Goal: Book appointment/travel/reservation

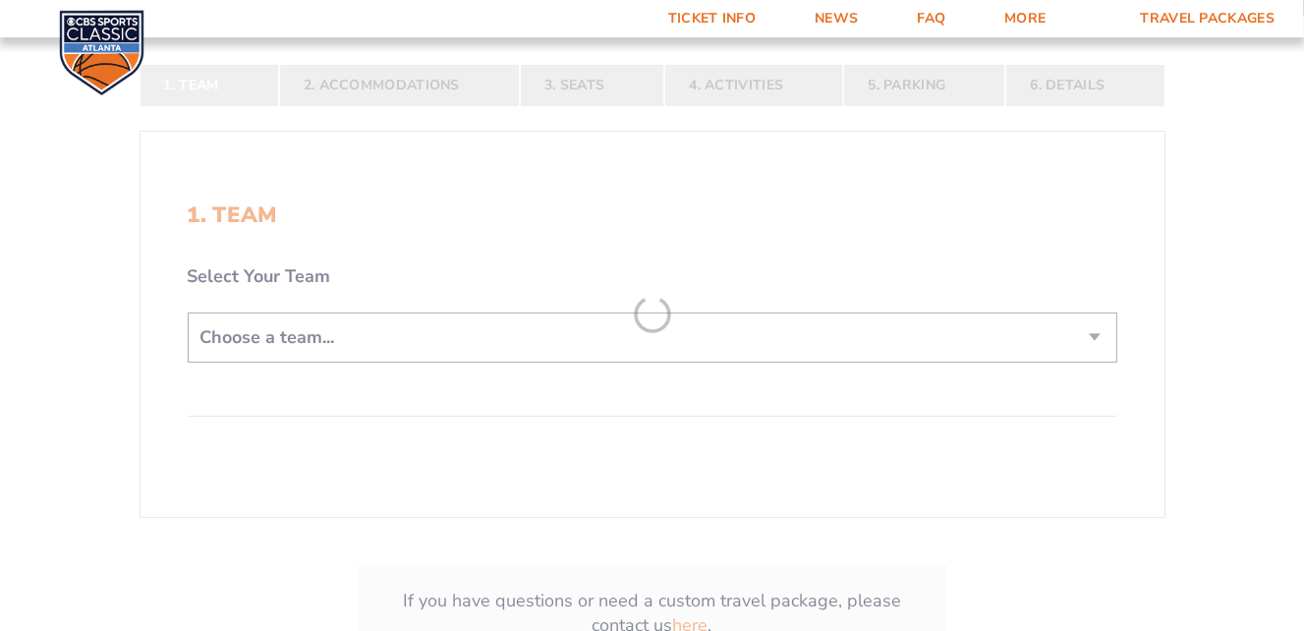
scroll to position [368, 0]
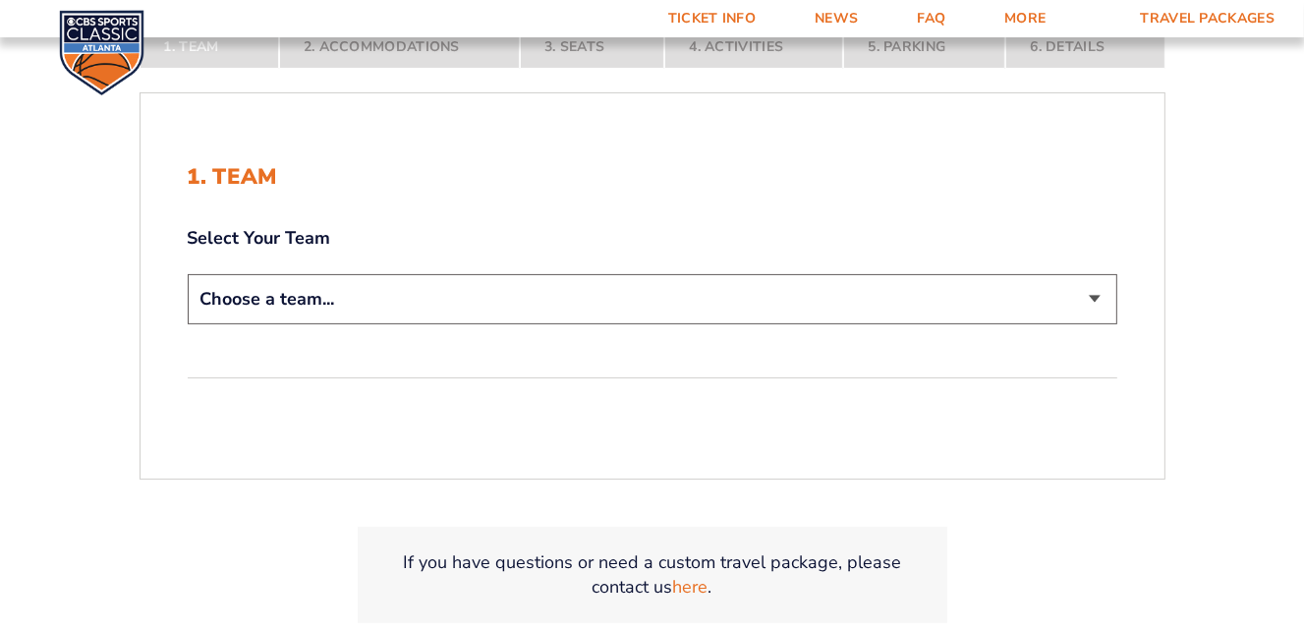
click at [959, 302] on select "Choose a team... [US_STATE] Wildcats [US_STATE] State Buckeyes [US_STATE] Tar H…" at bounding box center [652, 299] width 929 height 50
select select "12956"
click at [188, 274] on select "Choose a team... [US_STATE] Wildcats [US_STATE] State Buckeyes [US_STATE] Tar H…" at bounding box center [652, 299] width 929 height 50
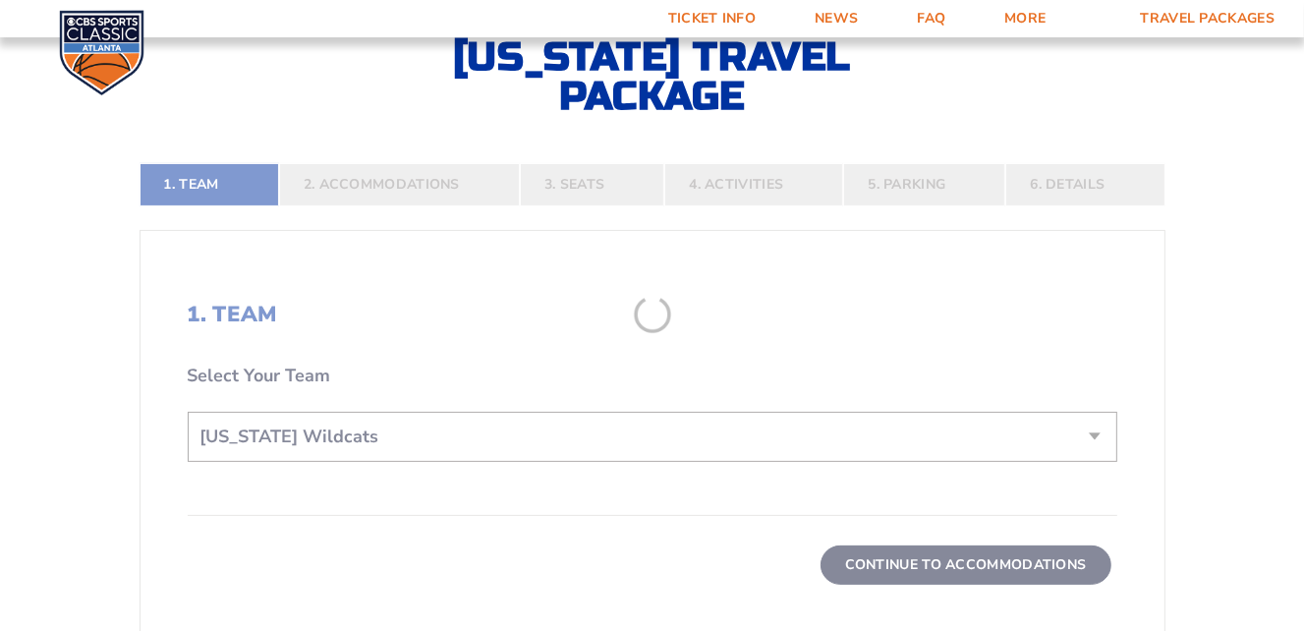
scroll to position [506, 0]
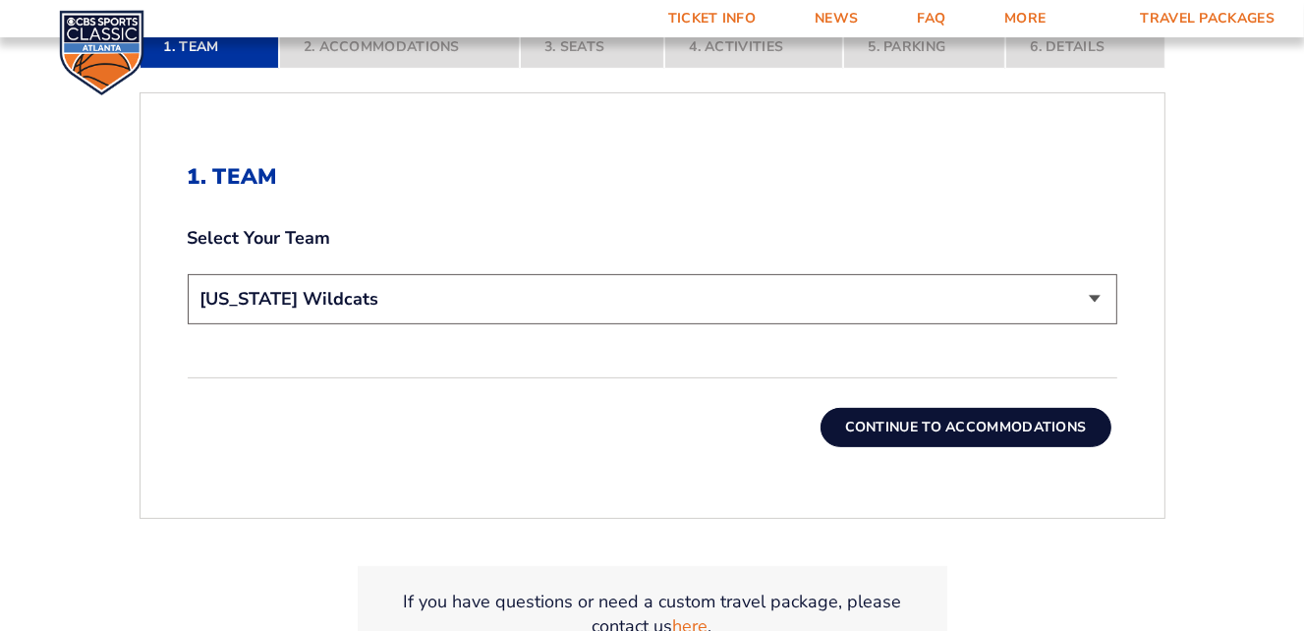
click at [892, 424] on button "Continue To Accommodations" at bounding box center [965, 427] width 291 height 39
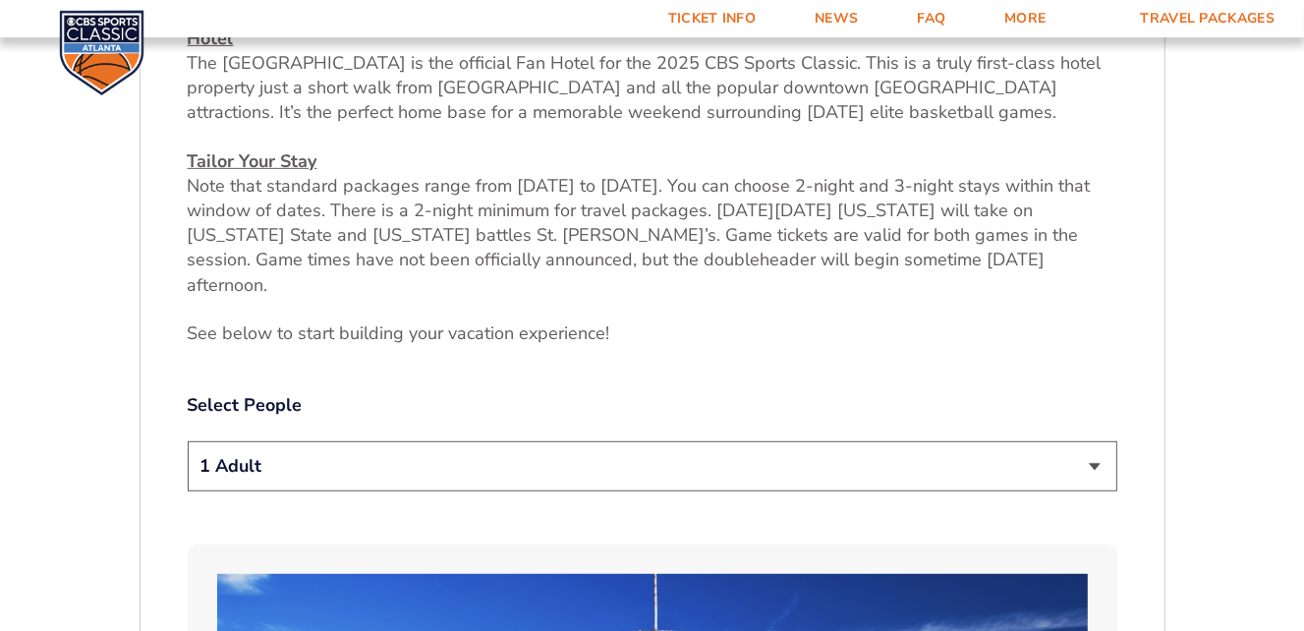
scroll to position [911, 0]
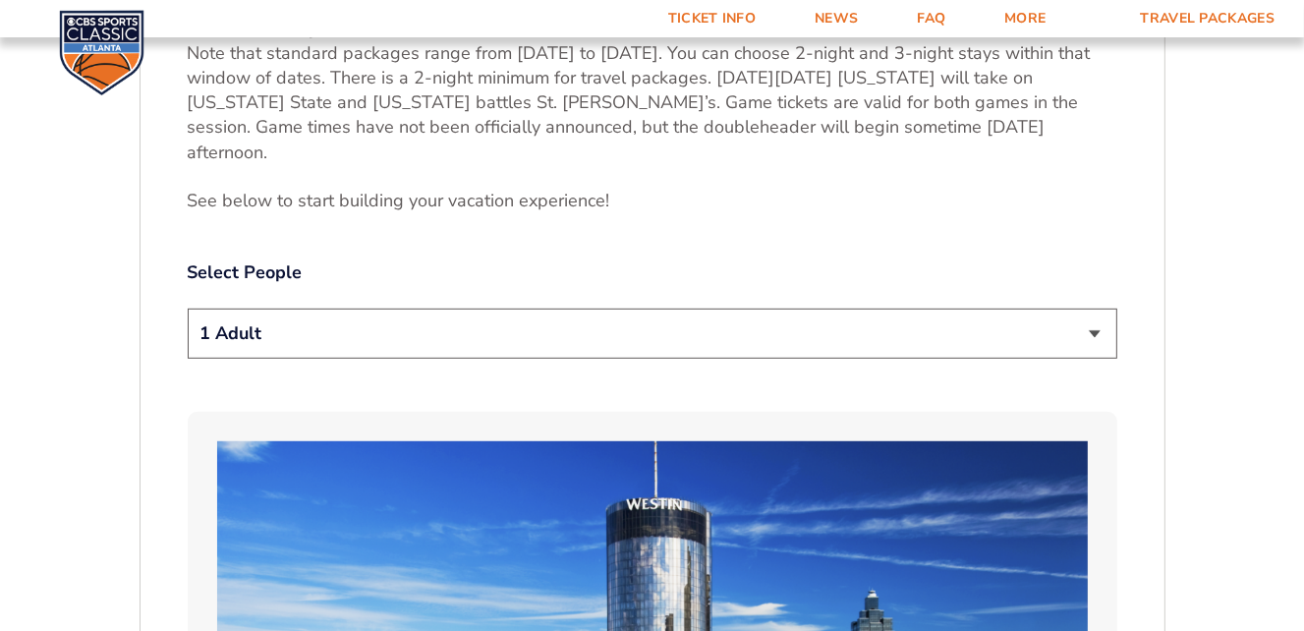
click at [1015, 310] on select "1 Adult 2 Adults 3 Adults 4 Adults 2 Adults + 1 Child 2 Adults + 2 Children 2 A…" at bounding box center [652, 334] width 929 height 50
select select "2 Adults"
click at [188, 309] on select "1 Adult 2 Adults 3 Adults 4 Adults 2 Adults + 1 Child 2 Adults + 2 Children 2 A…" at bounding box center [652, 334] width 929 height 50
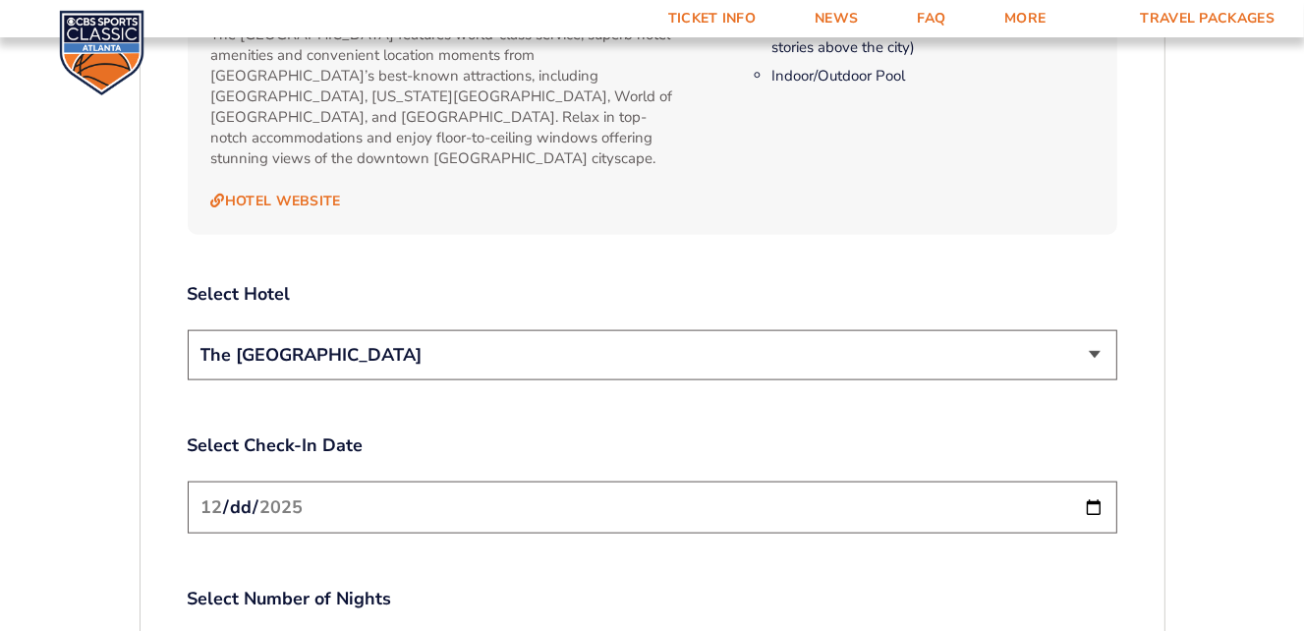
scroll to position [2139, 0]
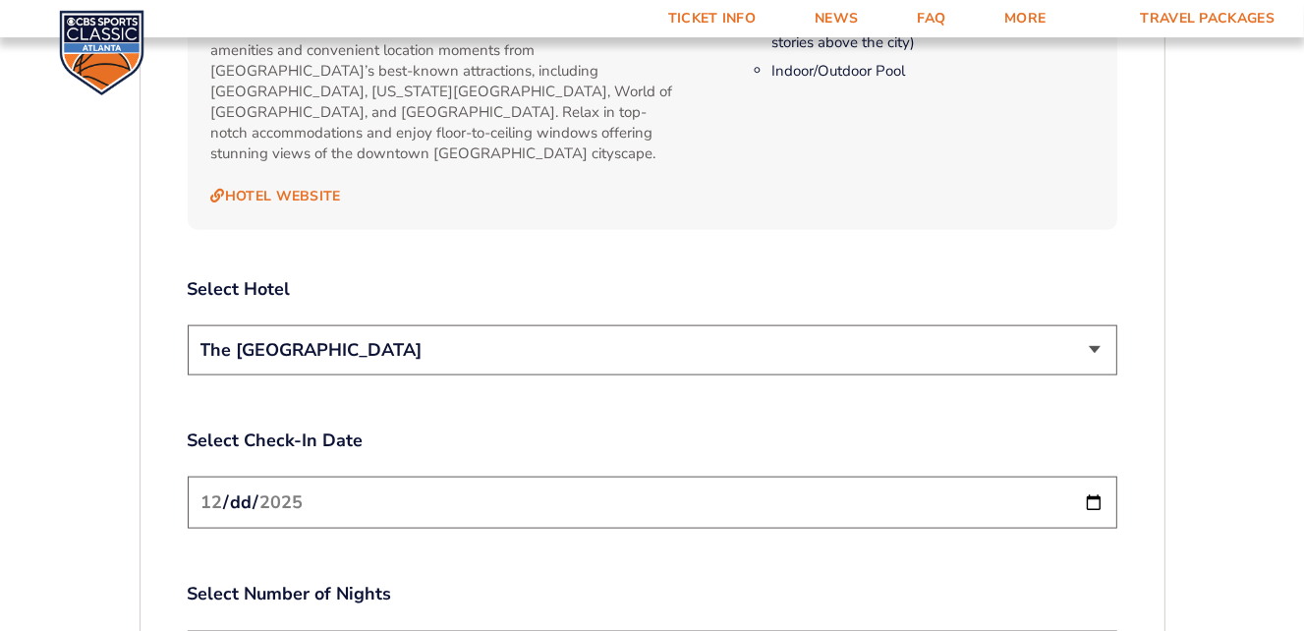
click at [1051, 325] on select "The [GEOGRAPHIC_DATA]" at bounding box center [652, 350] width 929 height 50
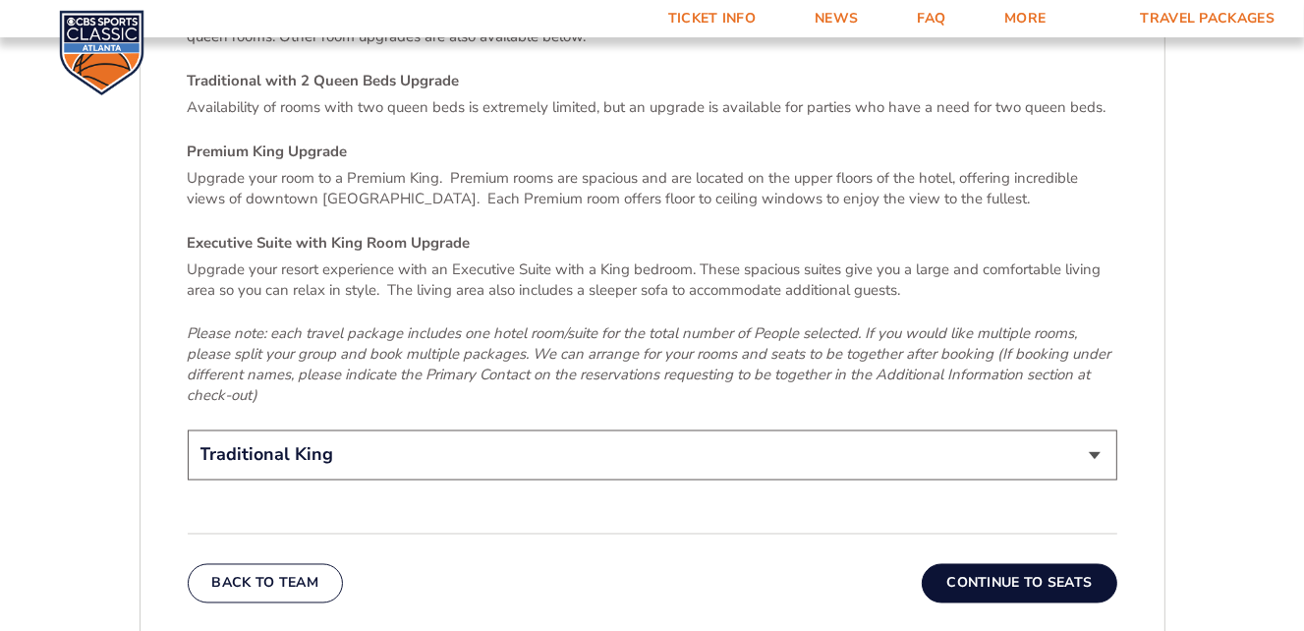
scroll to position [2999, 0]
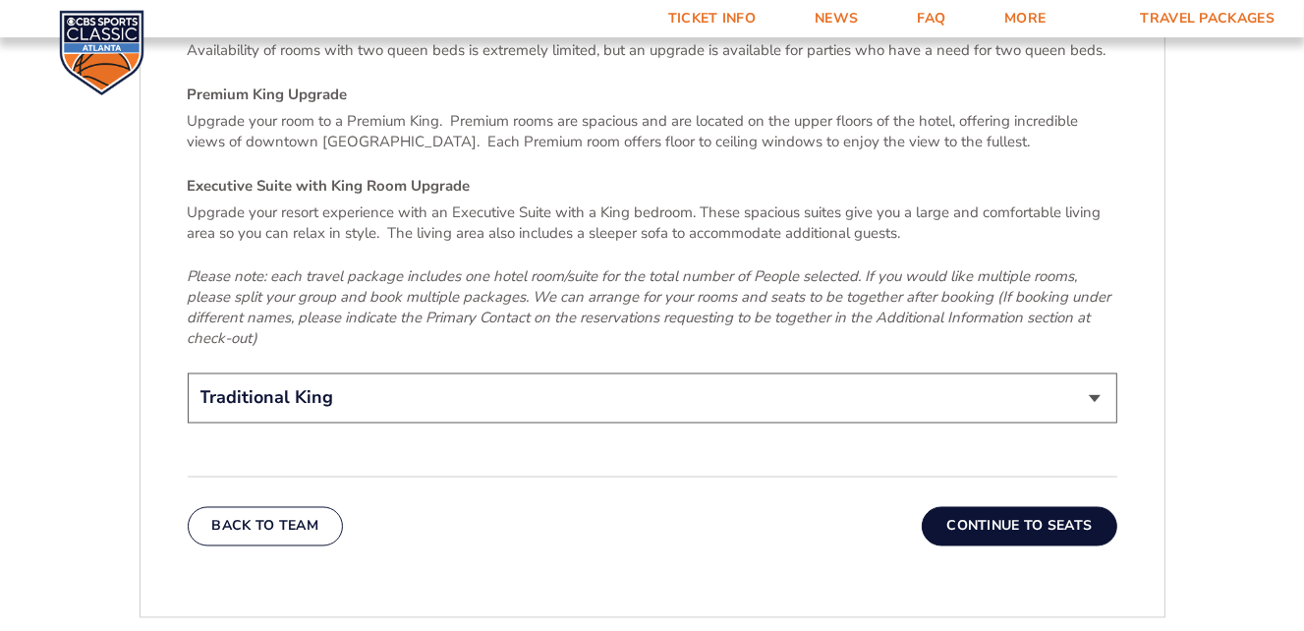
click at [1034, 373] on select "Traditional King Traditional with 2 Queen Beds Upgrade (+$45 per night) Premium…" at bounding box center [652, 398] width 929 height 50
select select "Traditional with 2 Queen Beds Upgrade"
click at [188, 373] on select "Traditional King Traditional with 2 Queen Beds Upgrade (+$45 per night) Premium…" at bounding box center [652, 398] width 929 height 50
click at [1038, 507] on button "Continue To Seats" at bounding box center [1019, 526] width 195 height 39
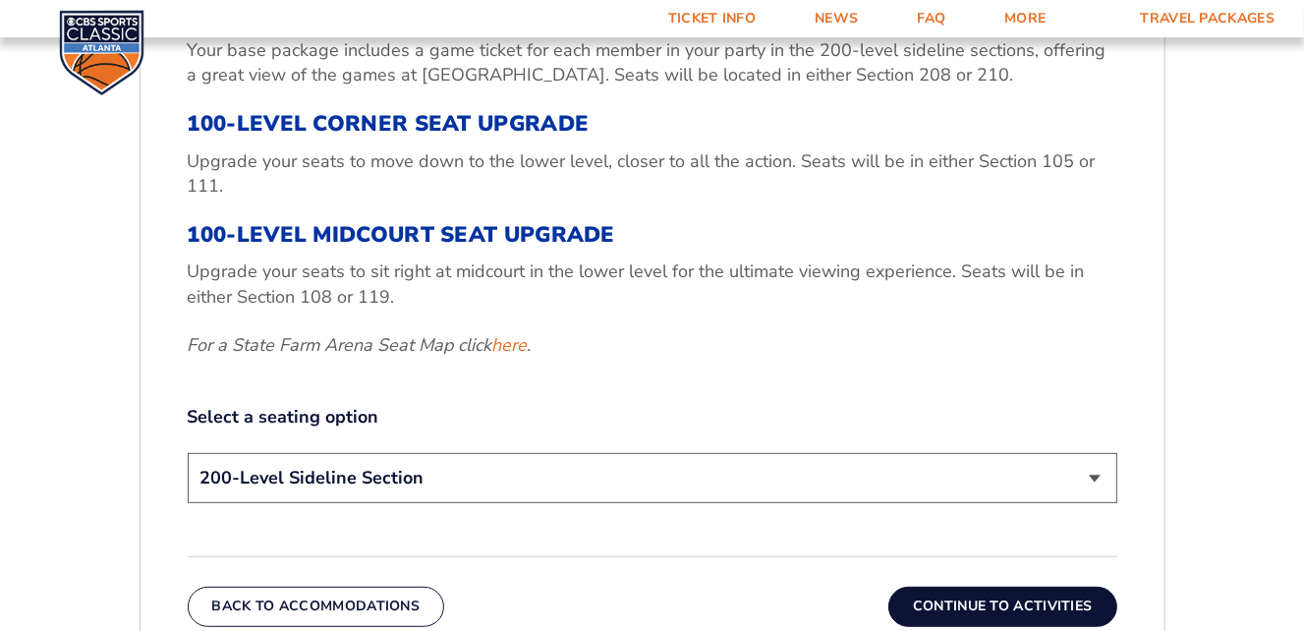
scroll to position [788, 0]
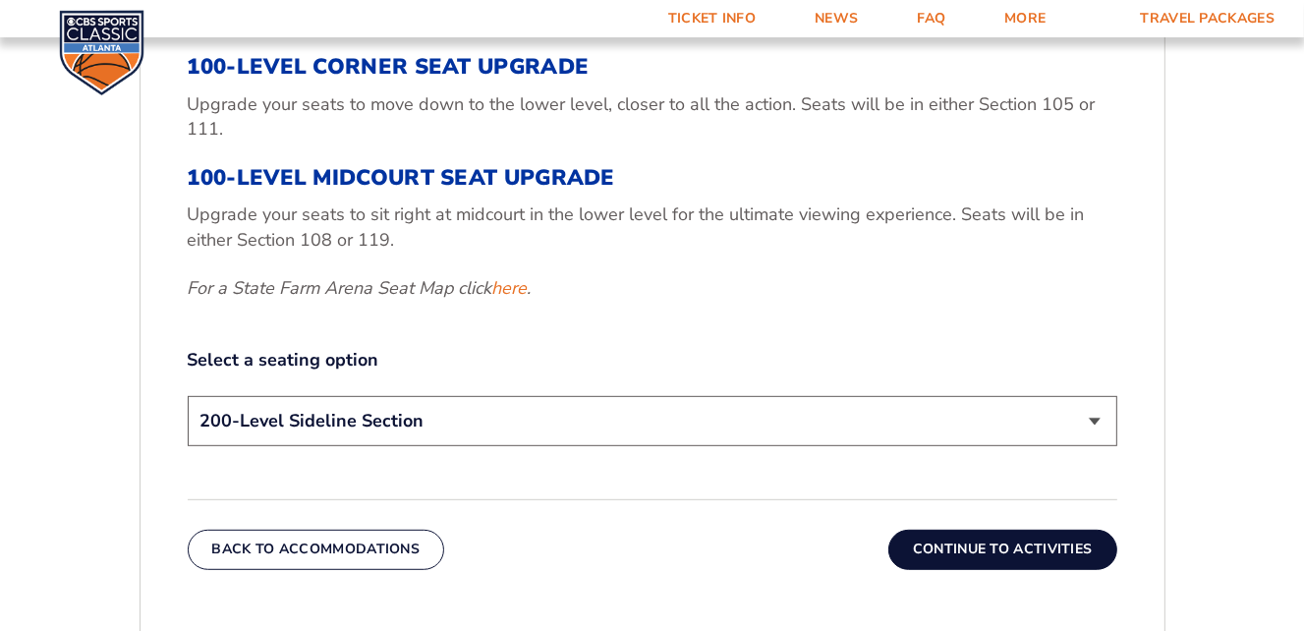
click at [821, 422] on select "200-Level Sideline Section 100-Level Corner Seat Upgrade (+$120 per person) 100…" at bounding box center [652, 421] width 929 height 50
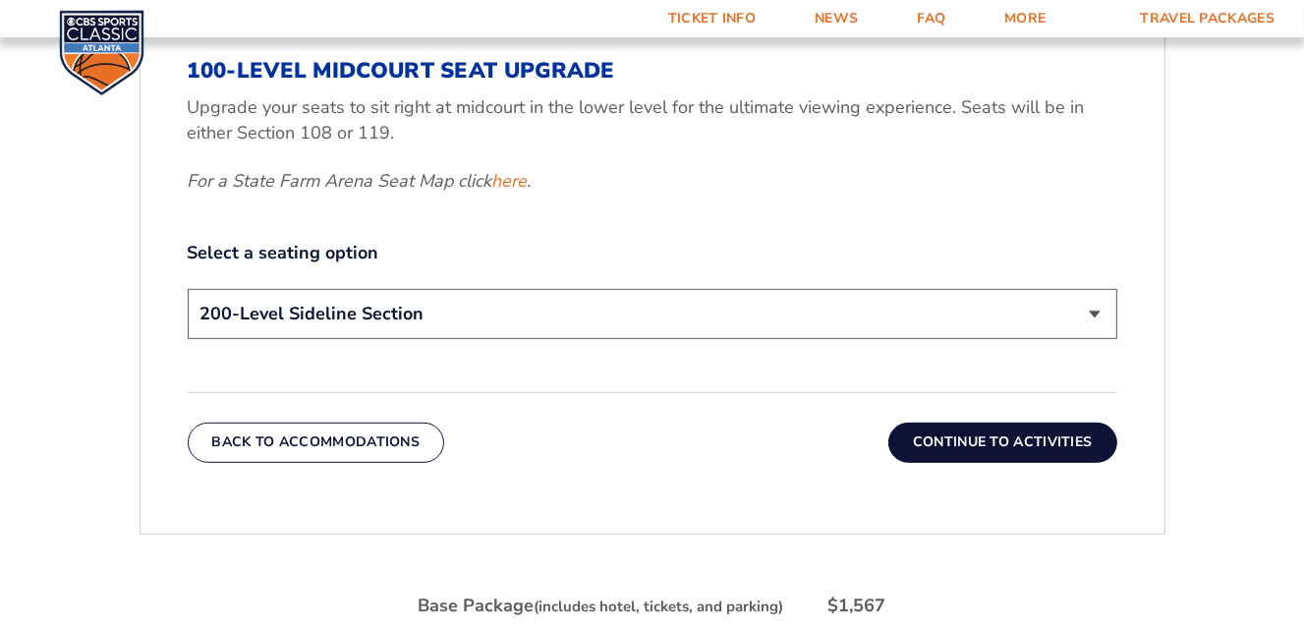
scroll to position [912, 0]
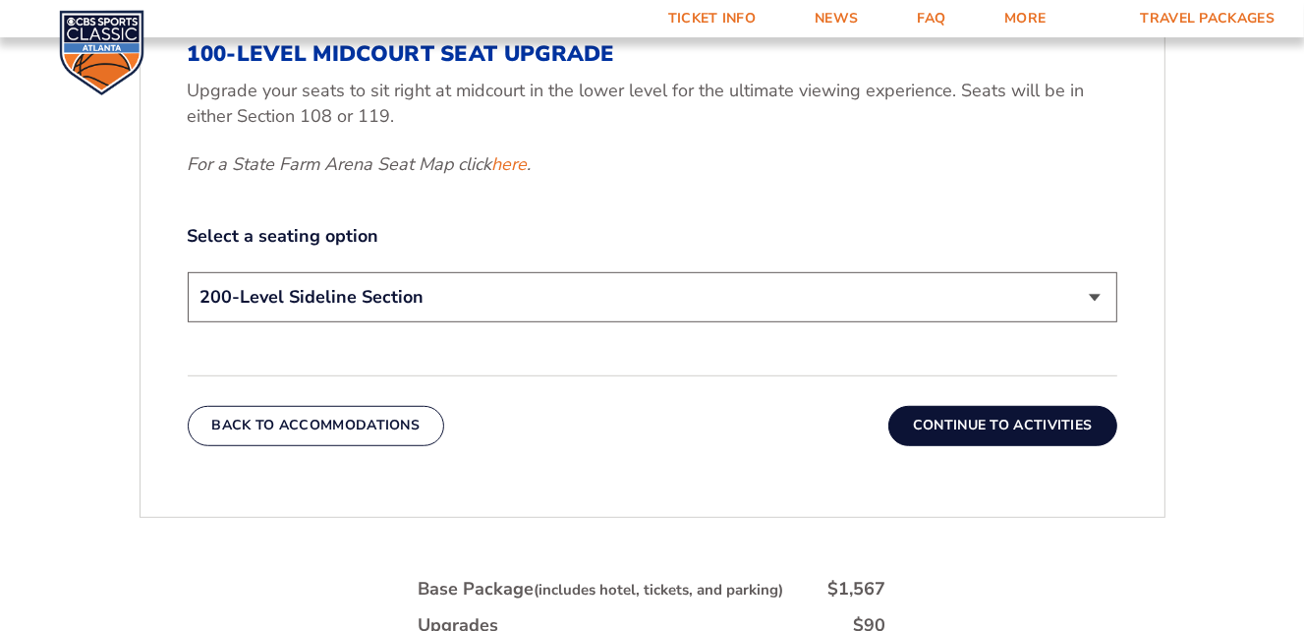
click at [738, 294] on select "200-Level Sideline Section 100-Level Corner Seat Upgrade (+$120 per person) 100…" at bounding box center [652, 297] width 929 height 50
select select "100-Level Corner Seat Upgrade"
click at [188, 272] on select "200-Level Sideline Section 100-Level Corner Seat Upgrade (+$120 per person) 100…" at bounding box center [652, 297] width 929 height 50
click at [943, 420] on button "Continue To Activities" at bounding box center [1002, 425] width 229 height 39
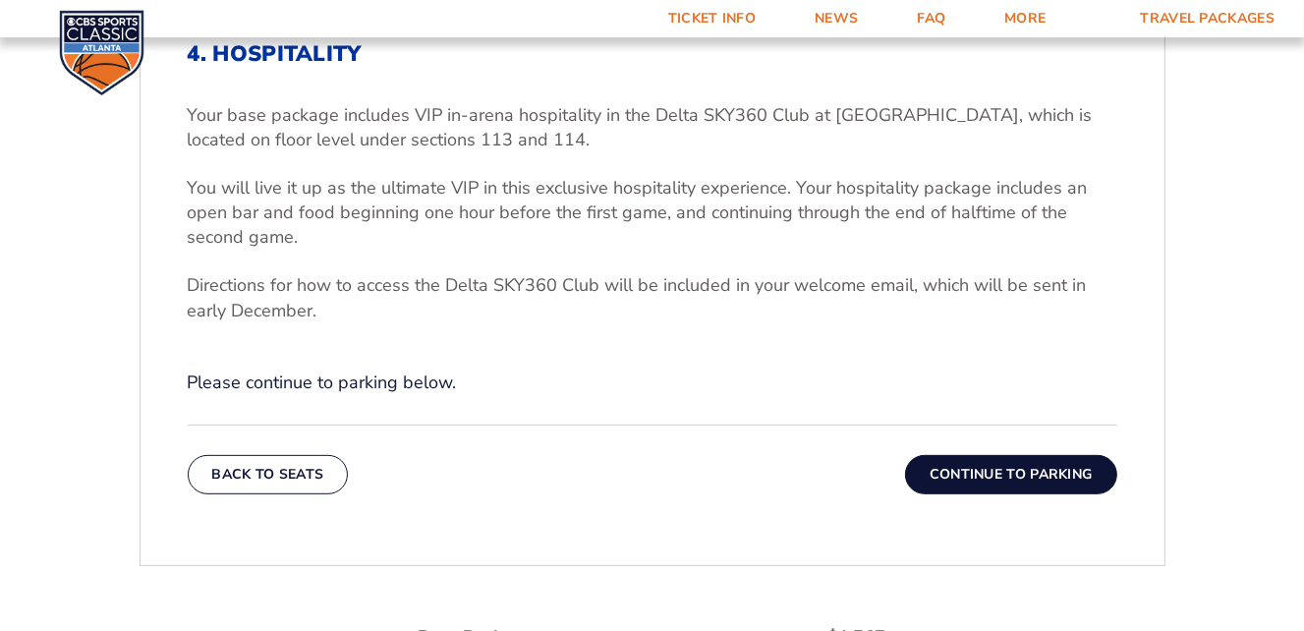
scroll to position [664, 0]
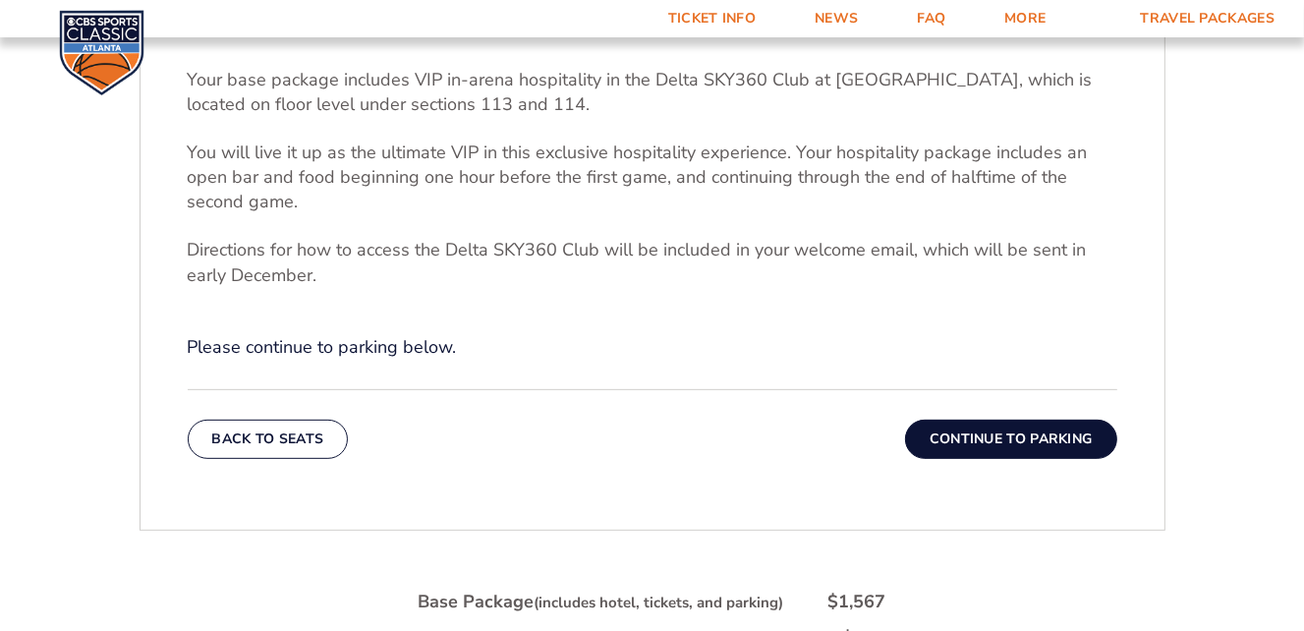
click at [956, 431] on button "Continue To Parking" at bounding box center [1011, 439] width 212 height 39
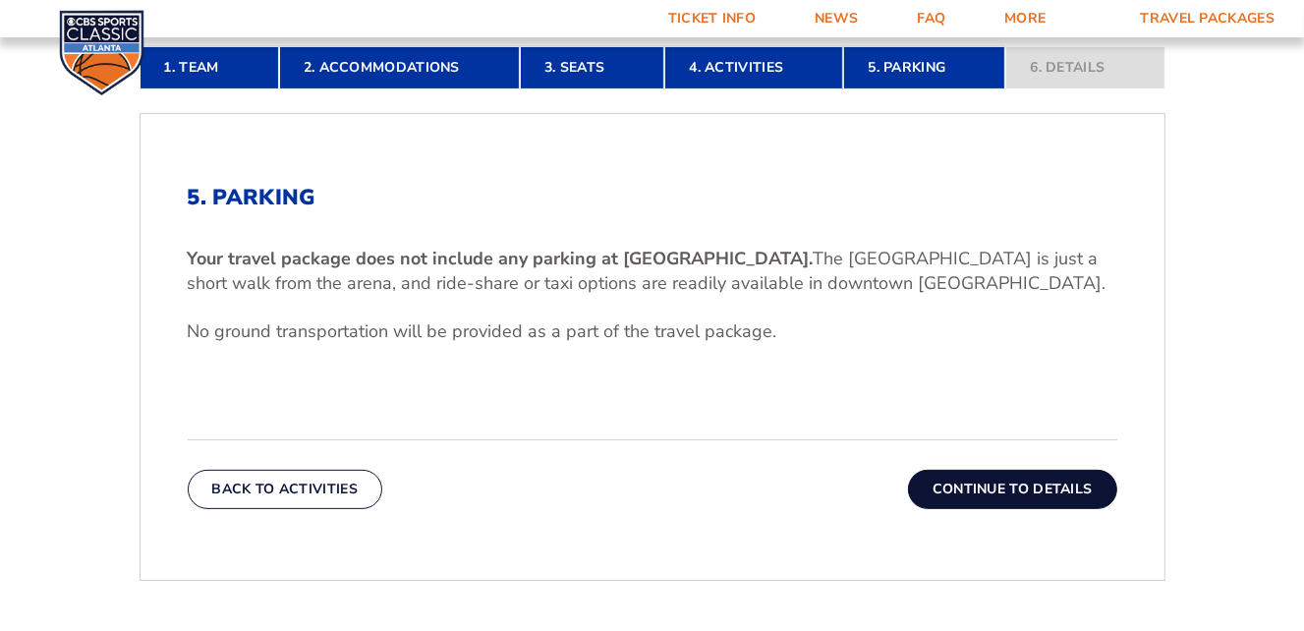
scroll to position [542, 0]
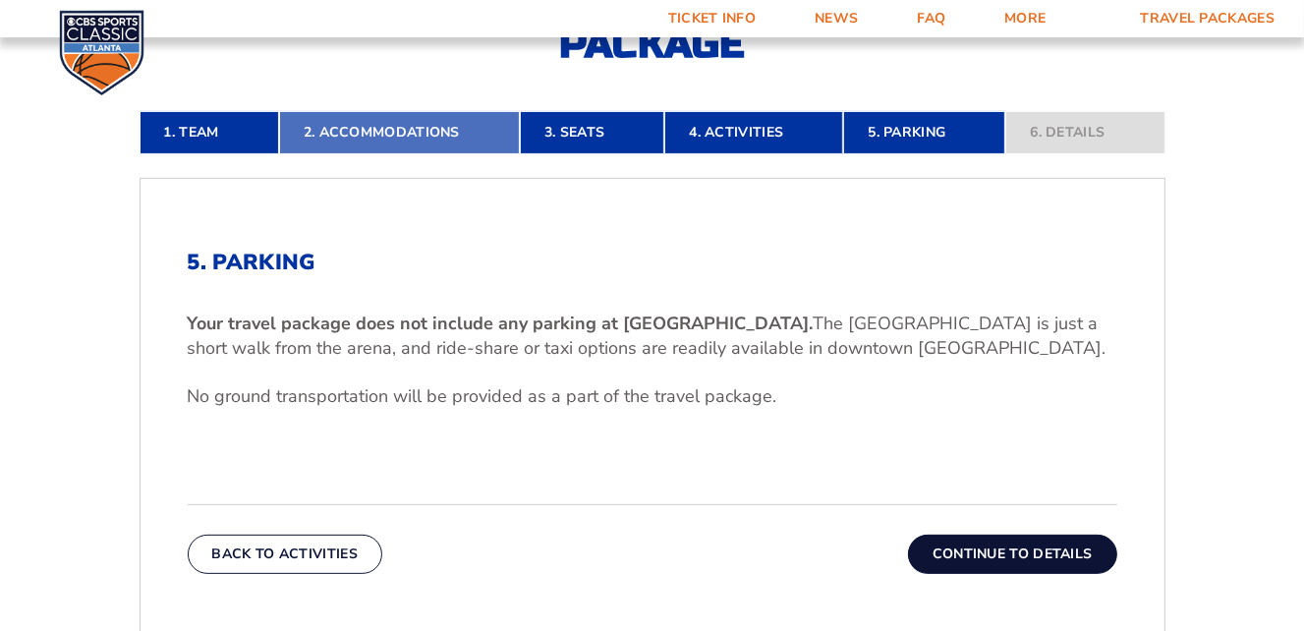
click at [395, 134] on link "2. Accommodations" at bounding box center [399, 132] width 241 height 43
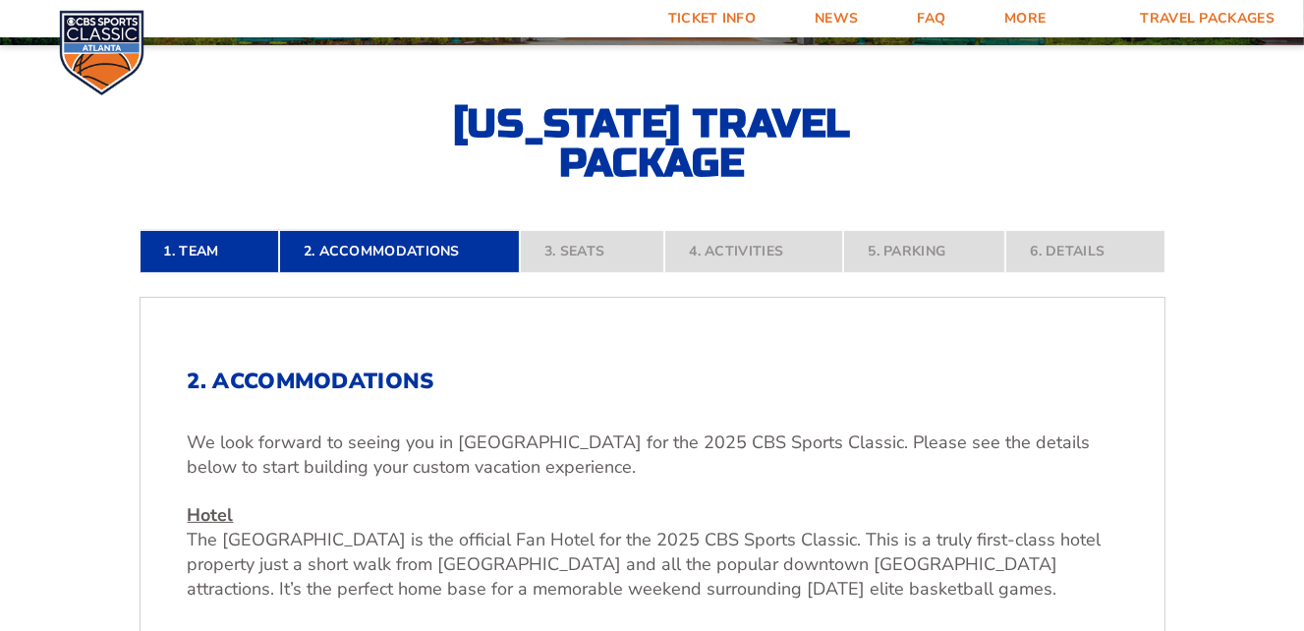
scroll to position [300, 0]
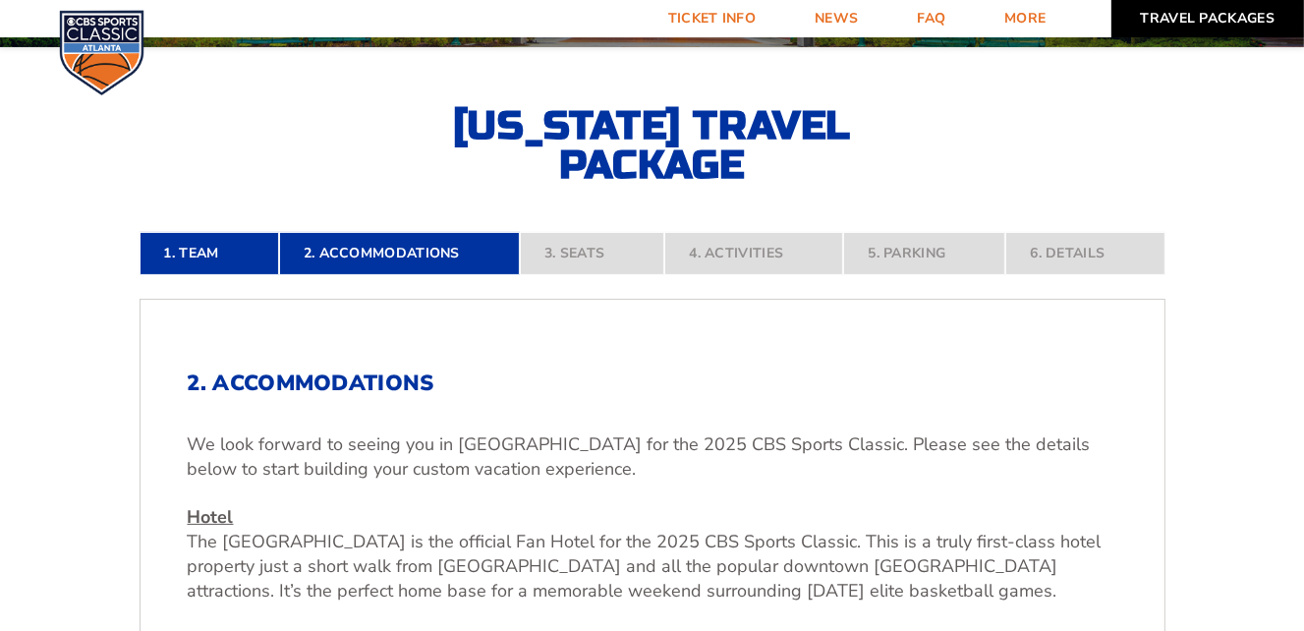
click at [1187, 15] on link "Travel Packages" at bounding box center [1208, 18] width 194 height 37
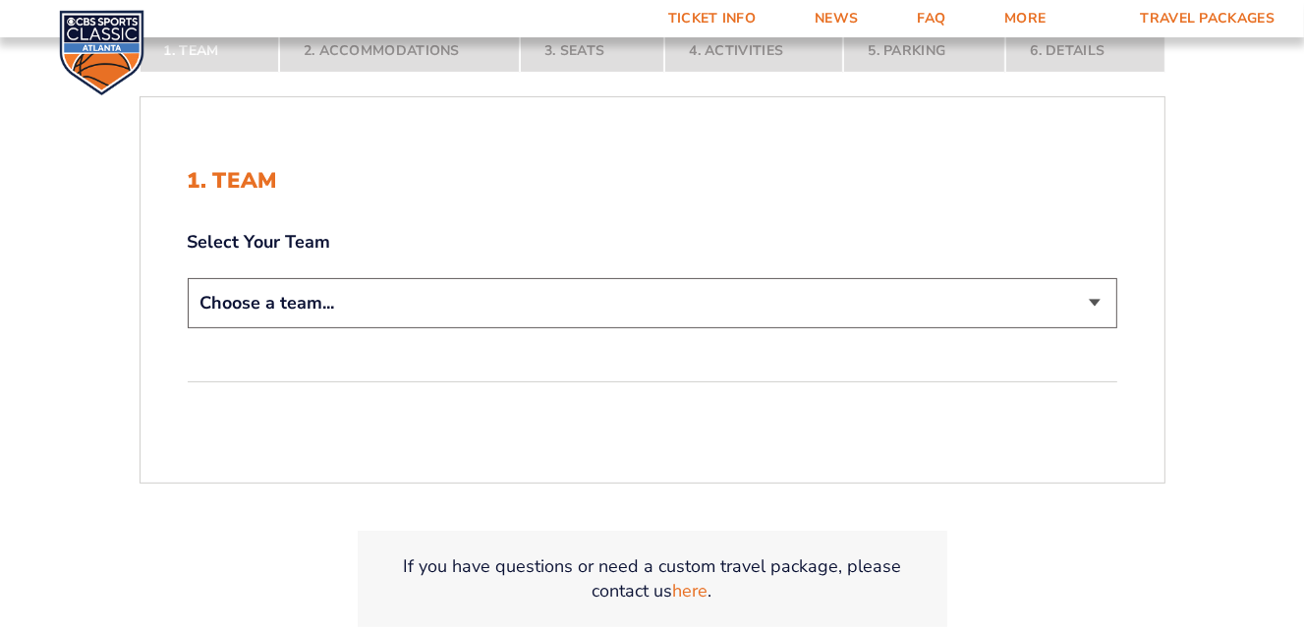
scroll to position [368, 0]
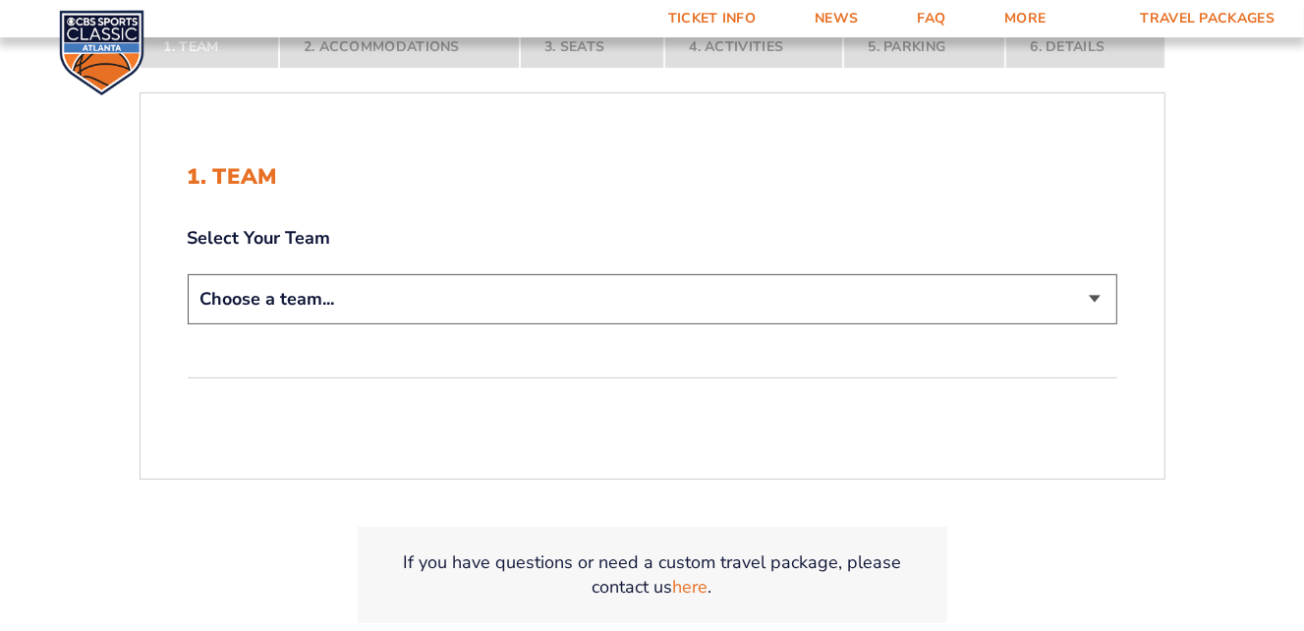
click at [821, 295] on select "Choose a team... [US_STATE] Wildcats [US_STATE] State Buckeyes [US_STATE] Tar H…" at bounding box center [652, 299] width 929 height 50
select select "12956"
click at [188, 274] on select "Choose a team... [US_STATE] Wildcats [US_STATE] State Buckeyes [US_STATE] Tar H…" at bounding box center [652, 299] width 929 height 50
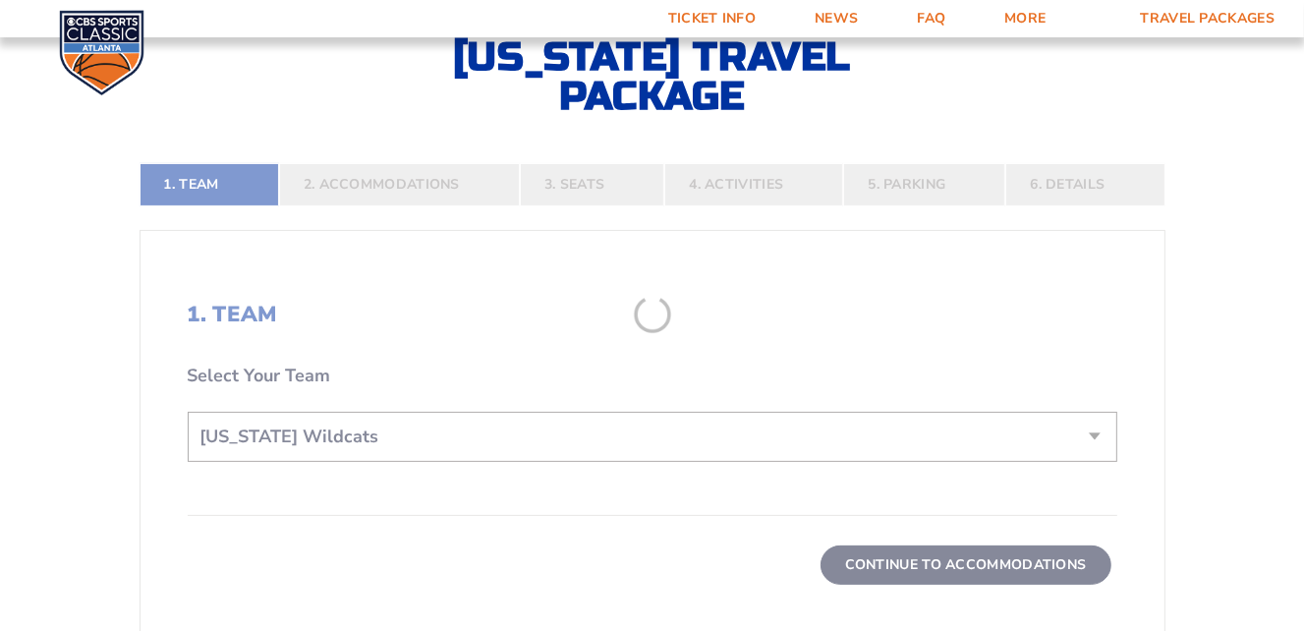
scroll to position [506, 0]
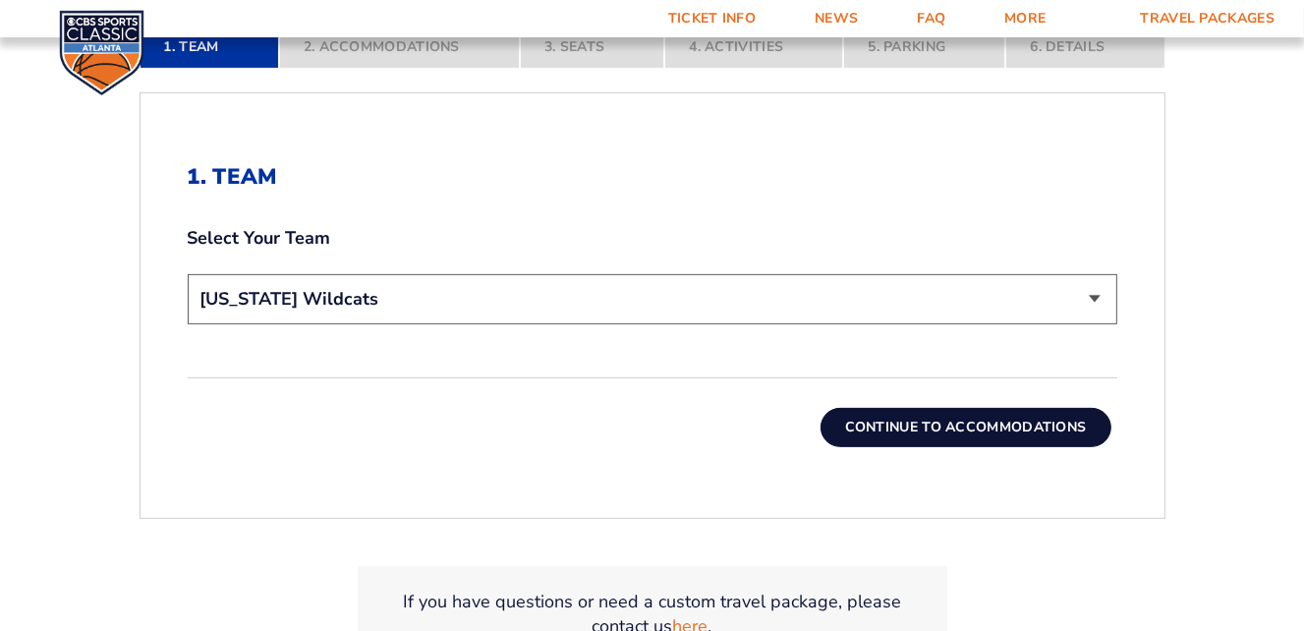
click at [888, 417] on button "Continue To Accommodations" at bounding box center [965, 427] width 291 height 39
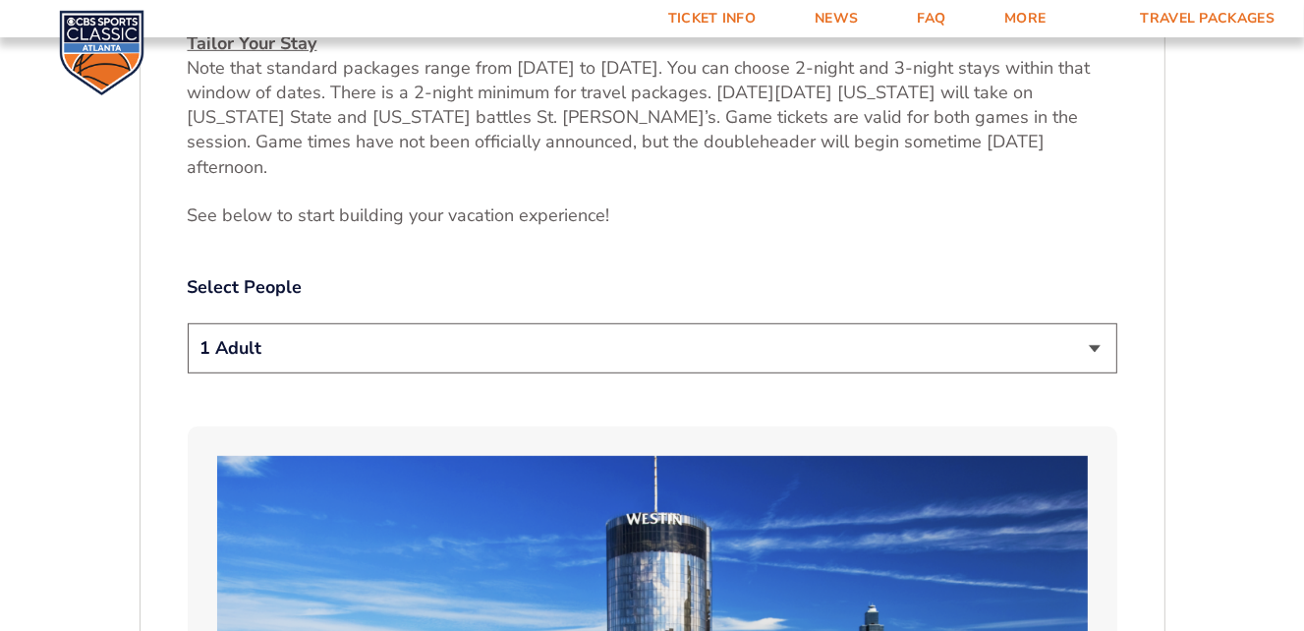
scroll to position [911, 0]
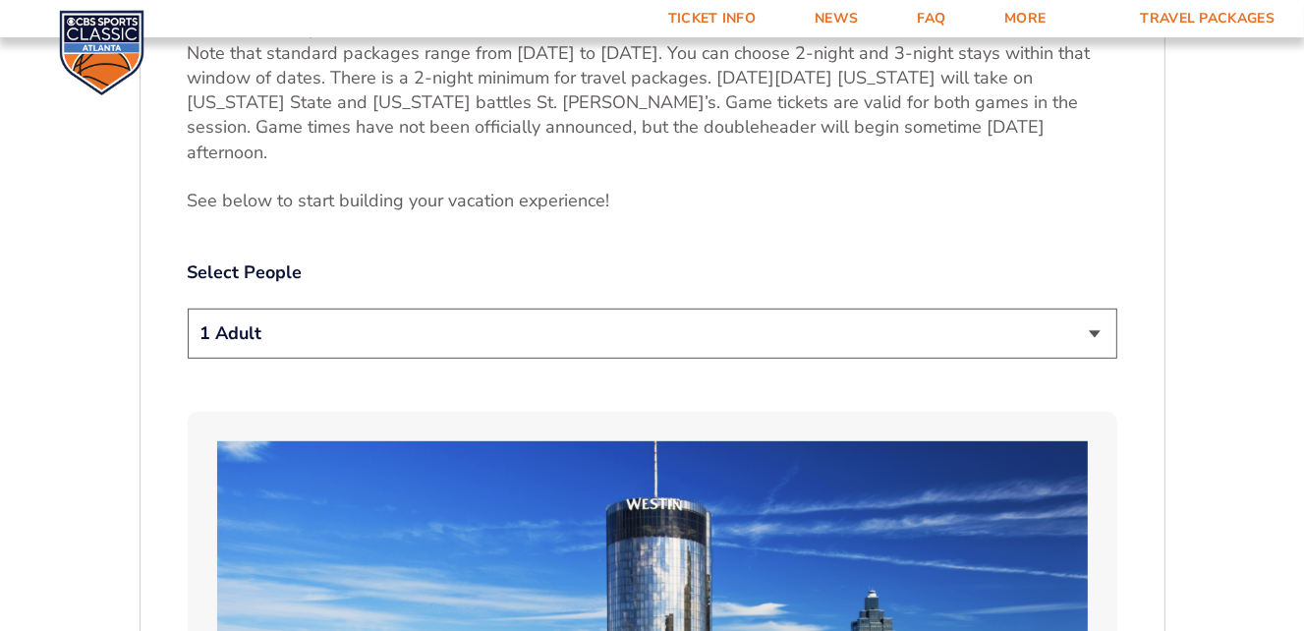
click at [719, 318] on select "1 Adult 2 Adults 3 Adults 4 Adults 2 Adults + 1 Child 2 Adults + 2 Children 2 A…" at bounding box center [652, 334] width 929 height 50
click at [487, 310] on select "1 Adult 2 Adults 3 Adults 4 Adults 2 Adults + 1 Child 2 Adults + 2 Children 2 A…" at bounding box center [652, 334] width 929 height 50
select select "2 Adults"
click at [188, 309] on select "1 Adult 2 Adults 3 Adults 4 Adults 2 Adults + 1 Child 2 Adults + 2 Children 2 A…" at bounding box center [652, 334] width 929 height 50
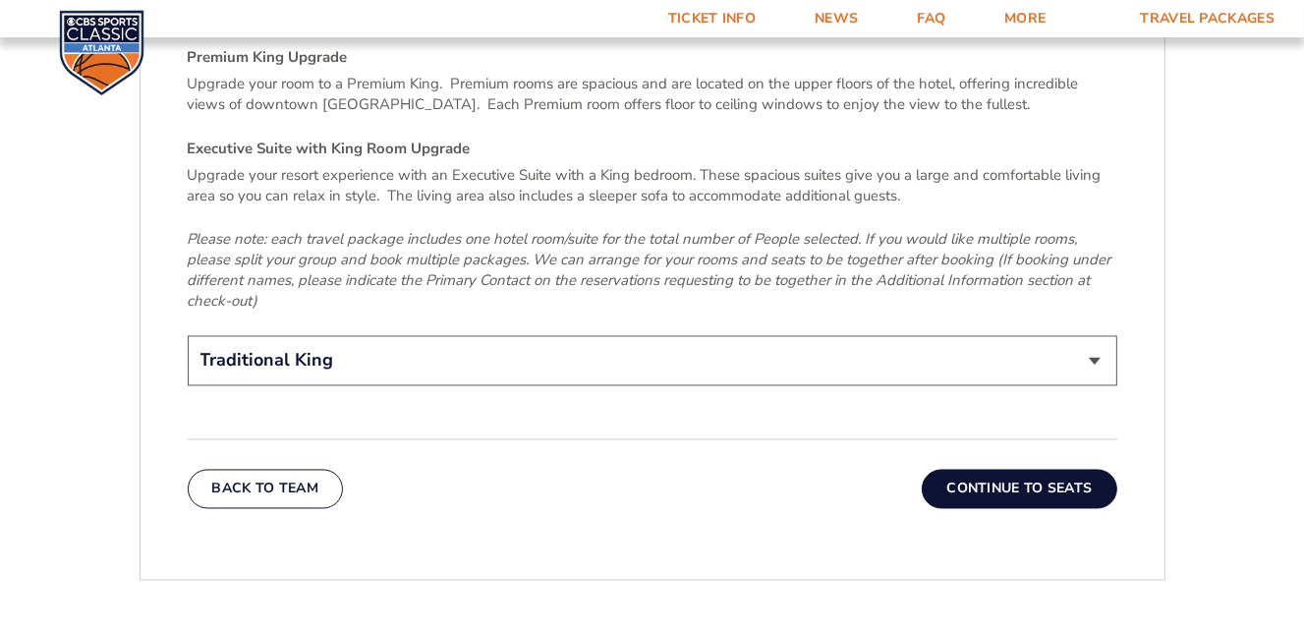
scroll to position [3122, 0]
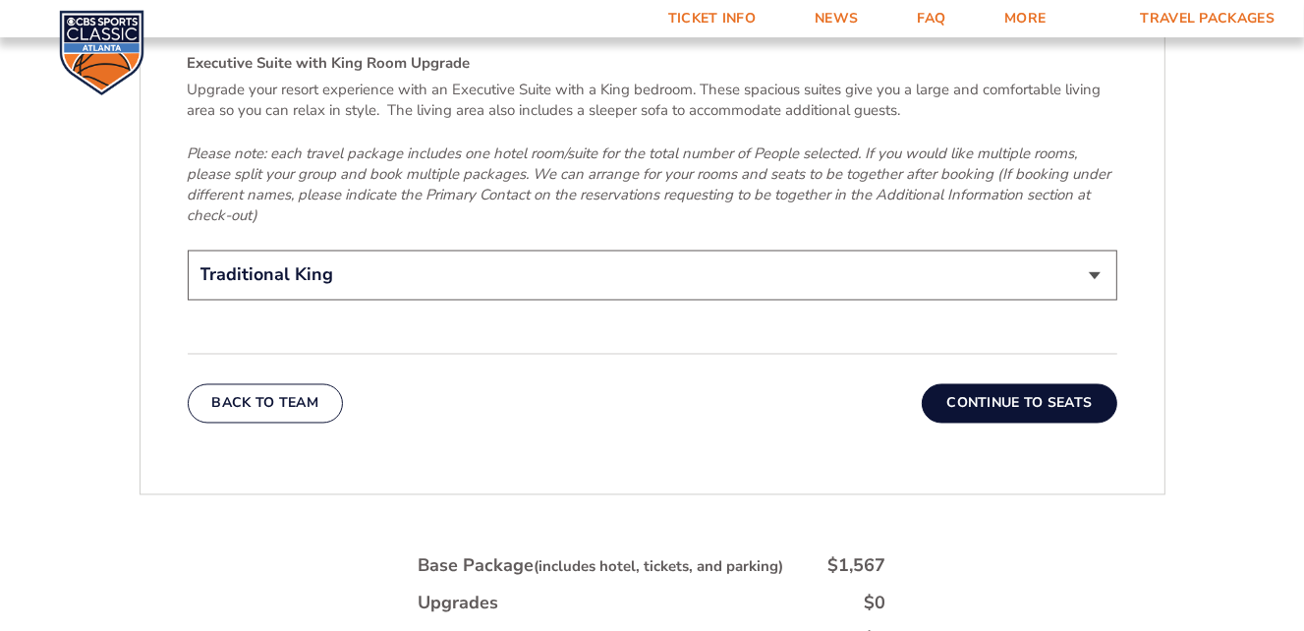
click at [621, 251] on select "Traditional King Traditional with 2 Queen Beds Upgrade (+$45 per night) Premium…" at bounding box center [652, 276] width 929 height 50
select select "Traditional with 2 Queen Beds Upgrade"
click at [188, 251] on select "Traditional King Traditional with 2 Queen Beds Upgrade (+$45 per night) Premium…" at bounding box center [652, 276] width 929 height 50
click at [983, 384] on button "Continue To Seats" at bounding box center [1019, 403] width 195 height 39
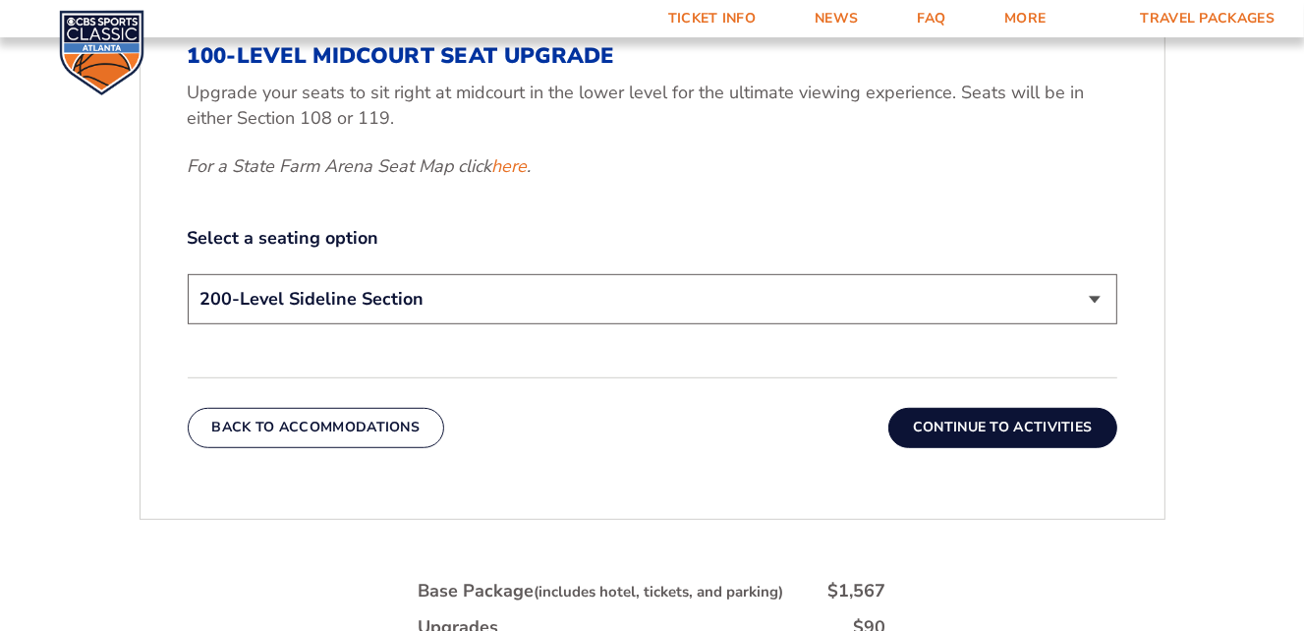
scroll to position [911, 0]
click at [940, 300] on select "200-Level Sideline Section 100-Level Corner Seat Upgrade (+$120 per person) 100…" at bounding box center [652, 298] width 929 height 50
select select "100-Level Corner Seat Upgrade"
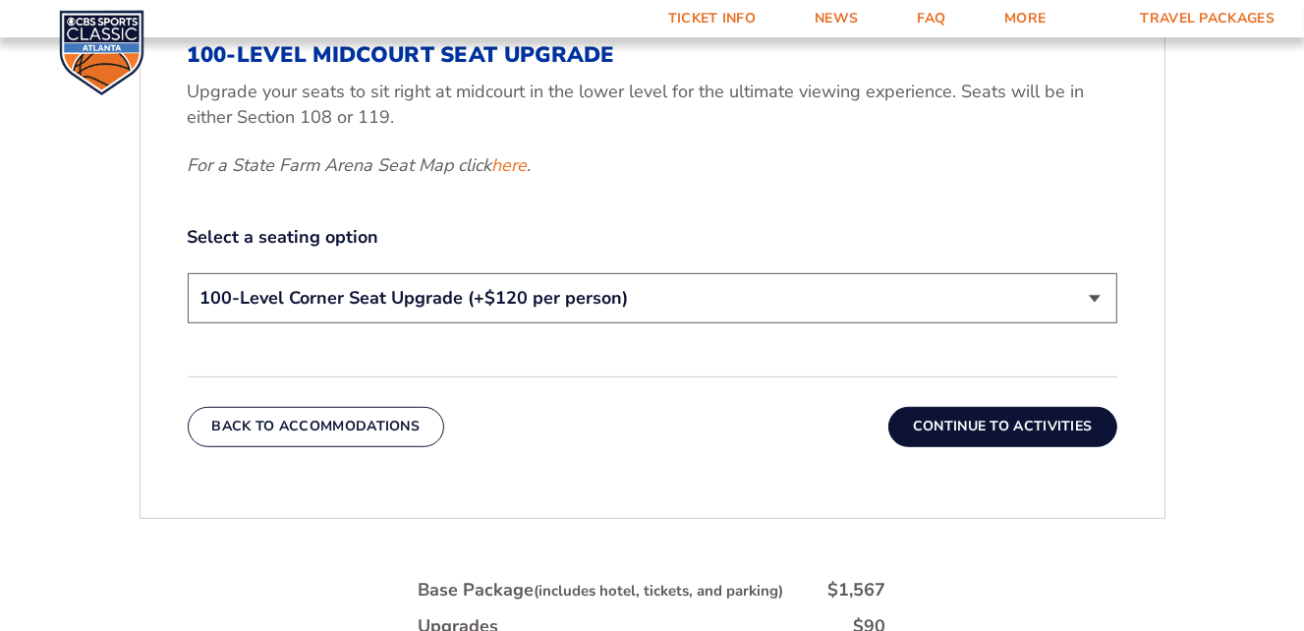
click at [188, 273] on select "200-Level Sideline Section 100-Level Corner Seat Upgrade (+$120 per person) 100…" at bounding box center [652, 298] width 929 height 50
click at [951, 423] on button "Continue To Activities" at bounding box center [1002, 426] width 229 height 39
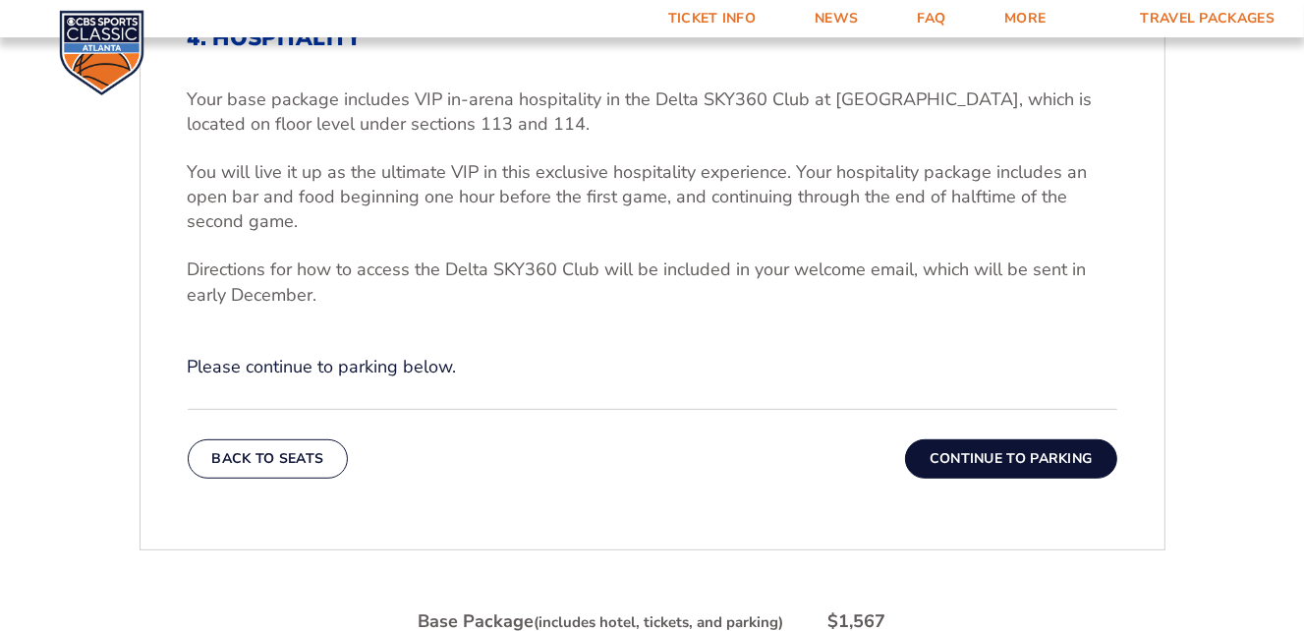
scroll to position [665, 0]
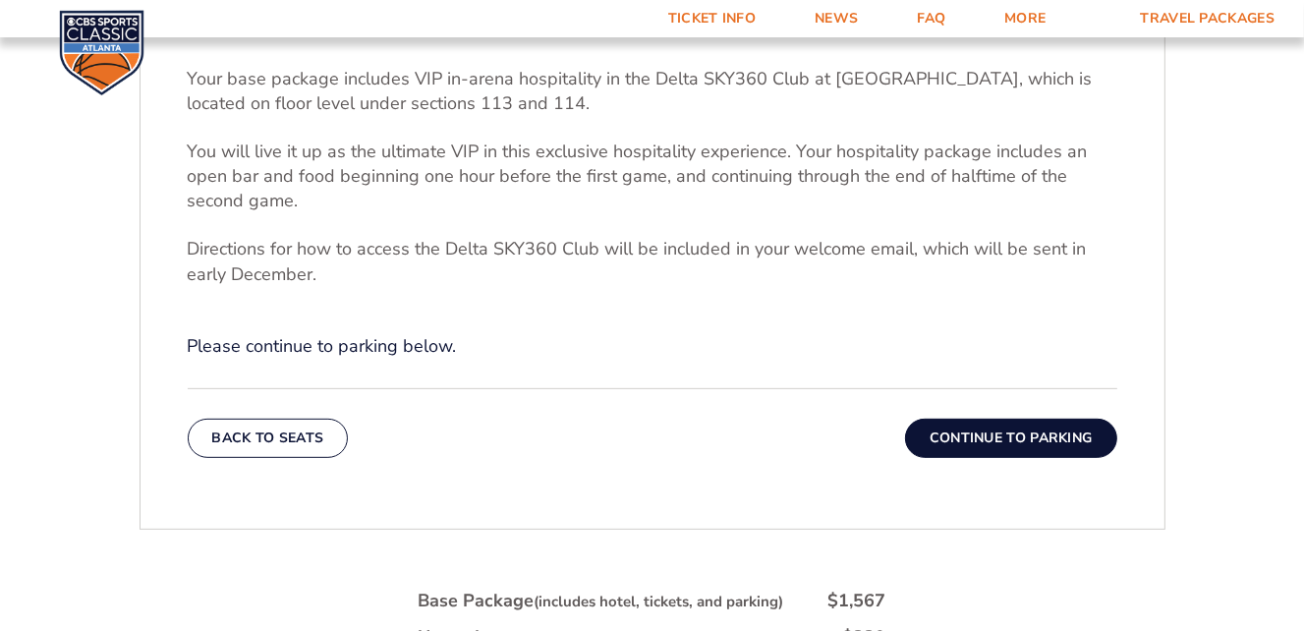
click at [983, 428] on button "Continue To Parking" at bounding box center [1011, 438] width 212 height 39
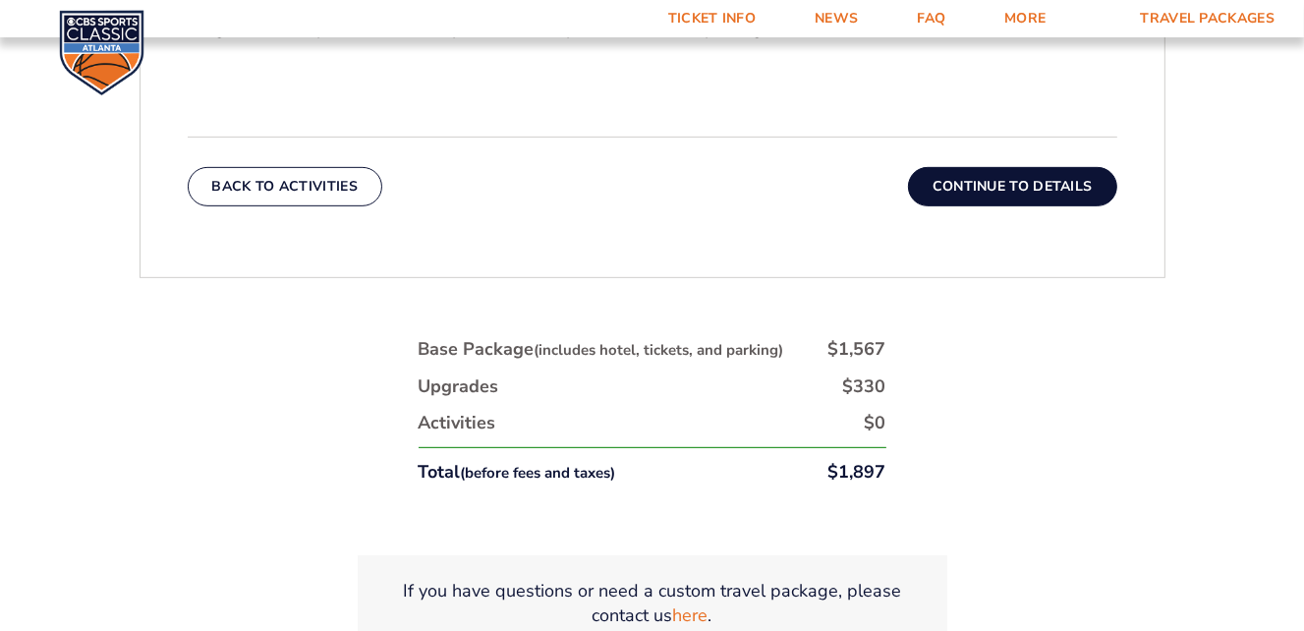
scroll to position [911, 0]
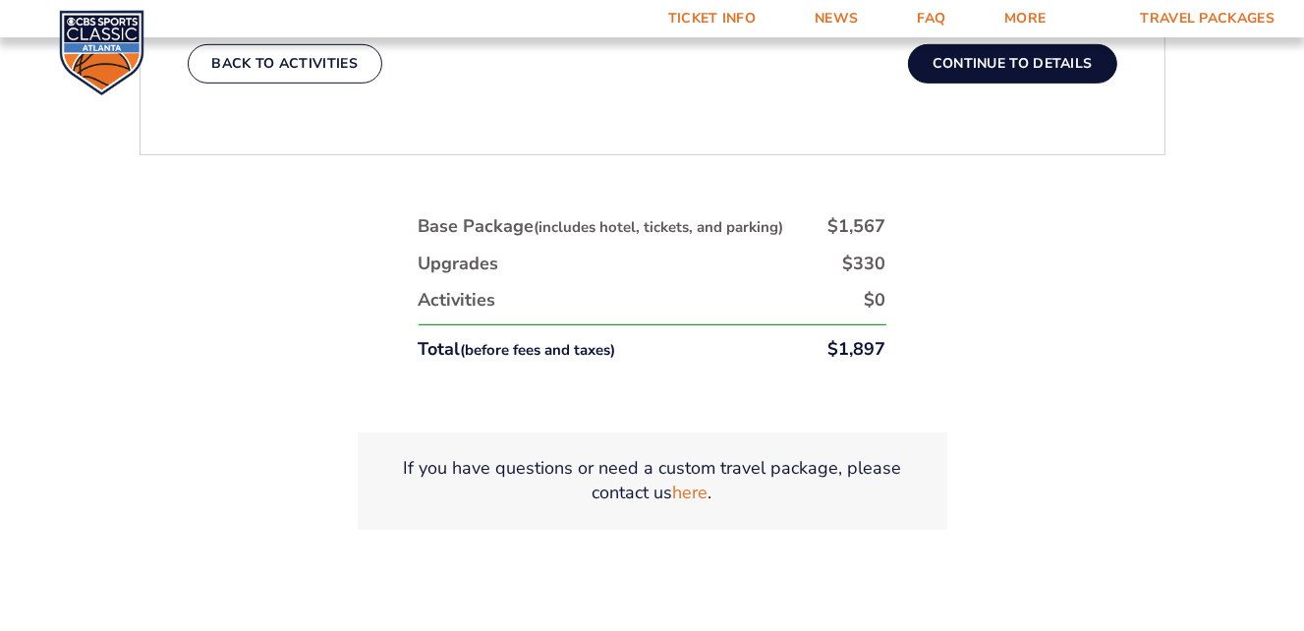
click at [948, 68] on button "Continue To Details" at bounding box center [1012, 63] width 209 height 39
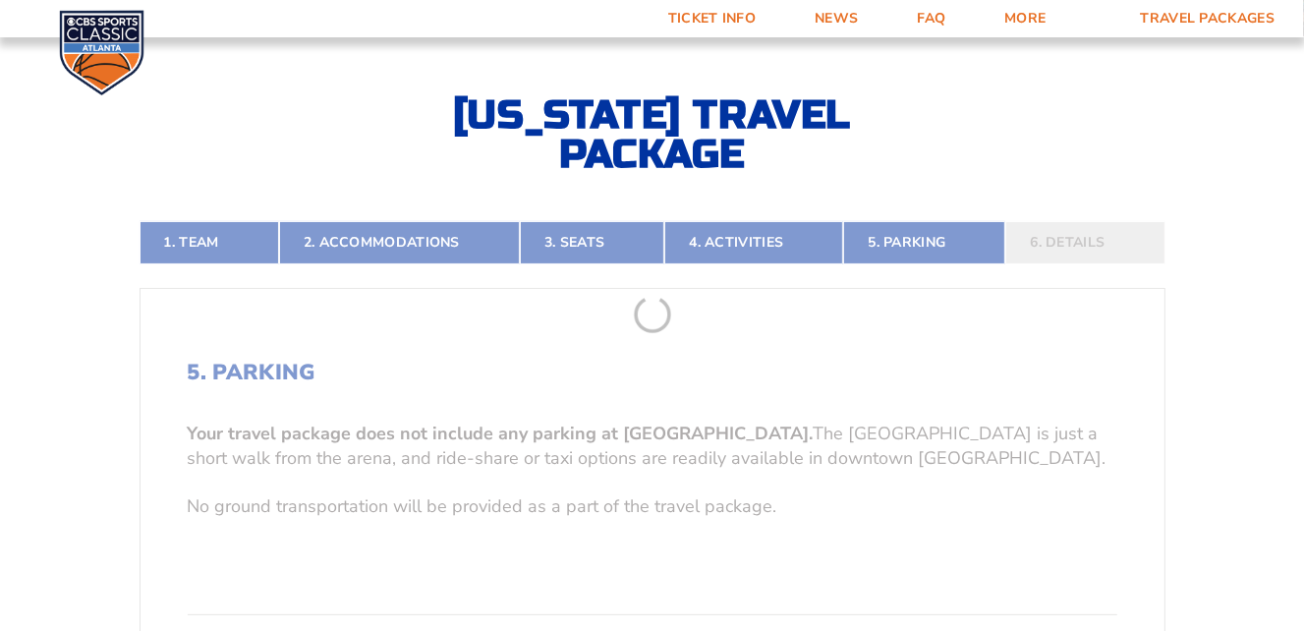
scroll to position [297, 0]
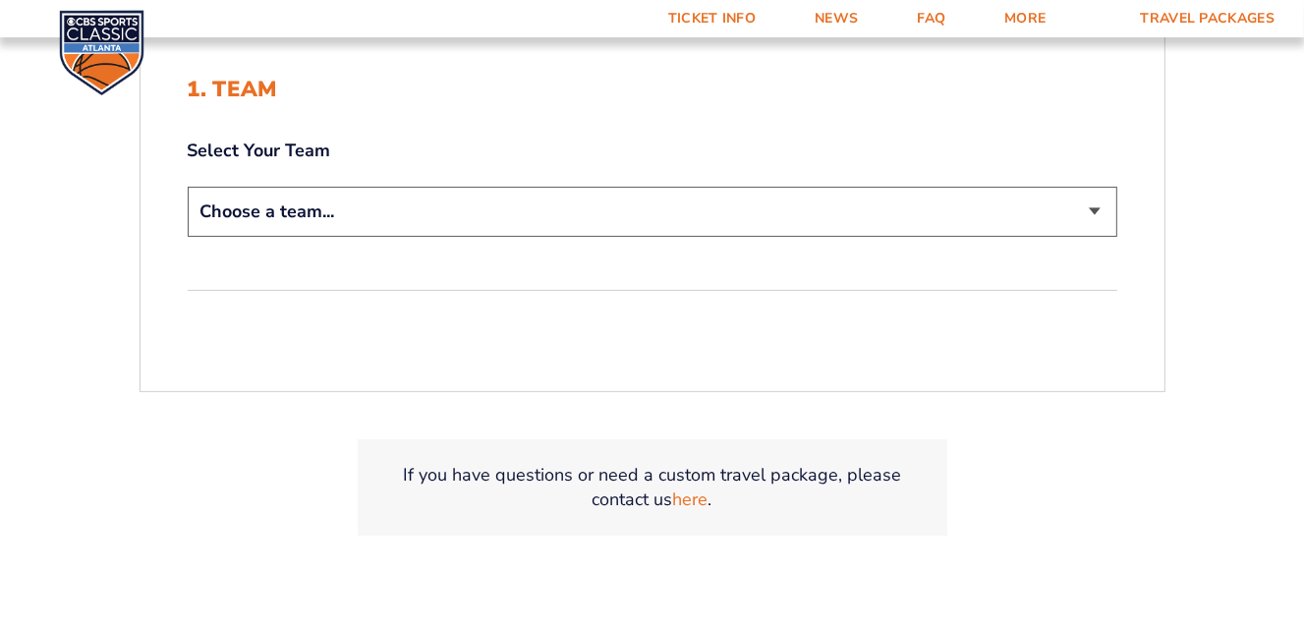
scroll to position [491, 0]
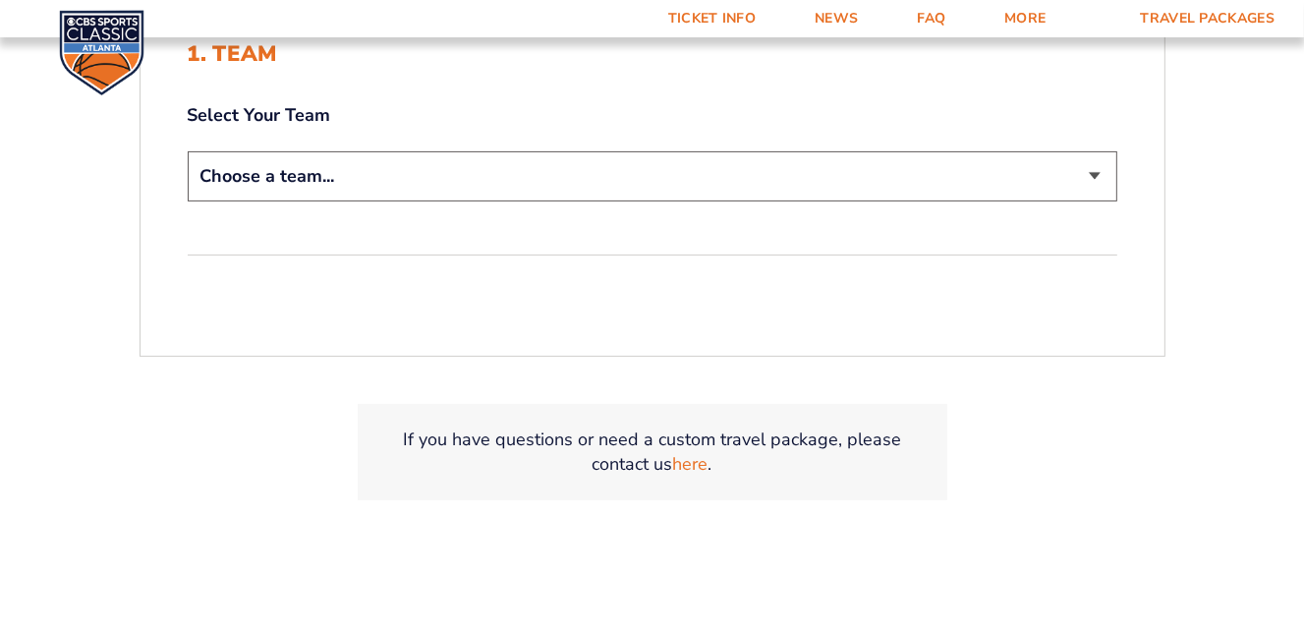
click at [704, 176] on select "Choose a team... [US_STATE] Wildcats [US_STATE] State Buckeyes [US_STATE] Tar H…" at bounding box center [652, 176] width 929 height 50
select select "12956"
click at [188, 151] on select "Choose a team... [US_STATE] Wildcats [US_STATE] State Buckeyes [US_STATE] Tar H…" at bounding box center [652, 176] width 929 height 50
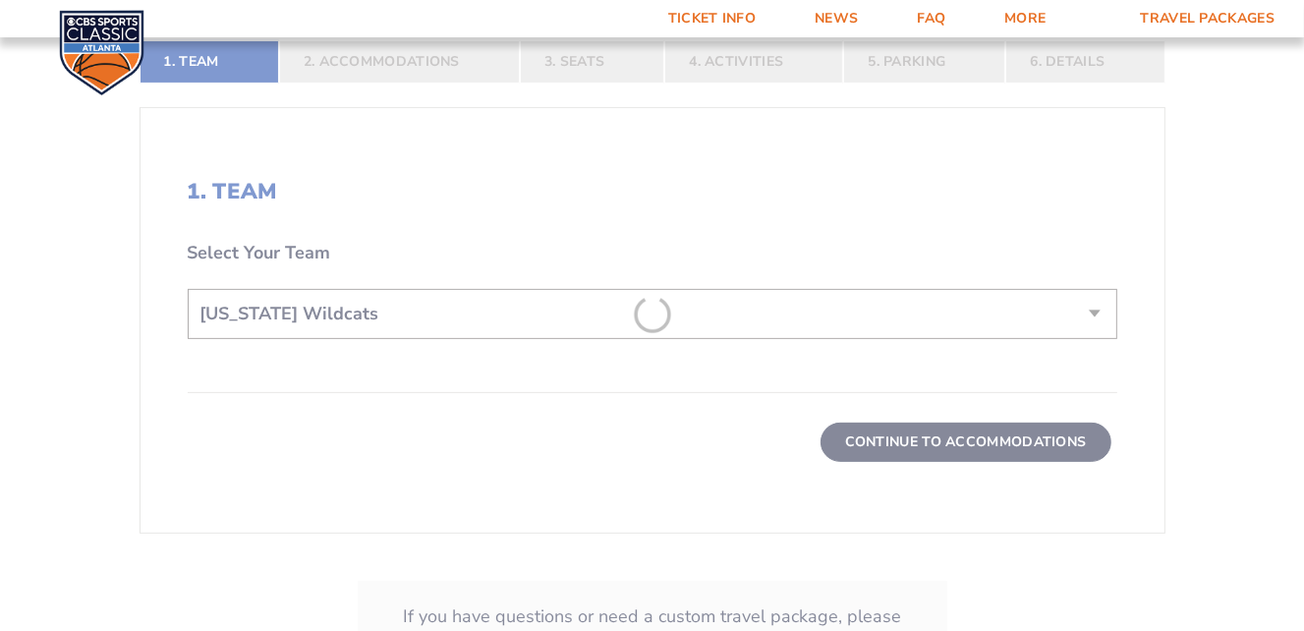
scroll to position [629, 0]
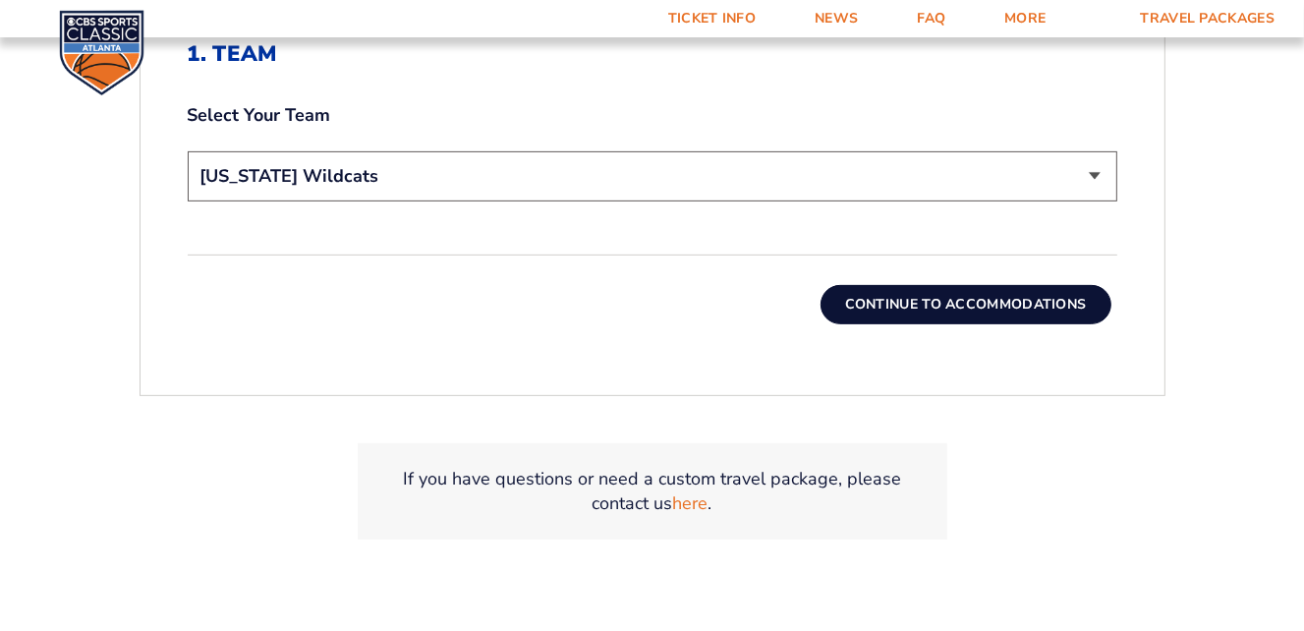
click at [929, 307] on button "Continue To Accommodations" at bounding box center [965, 304] width 291 height 39
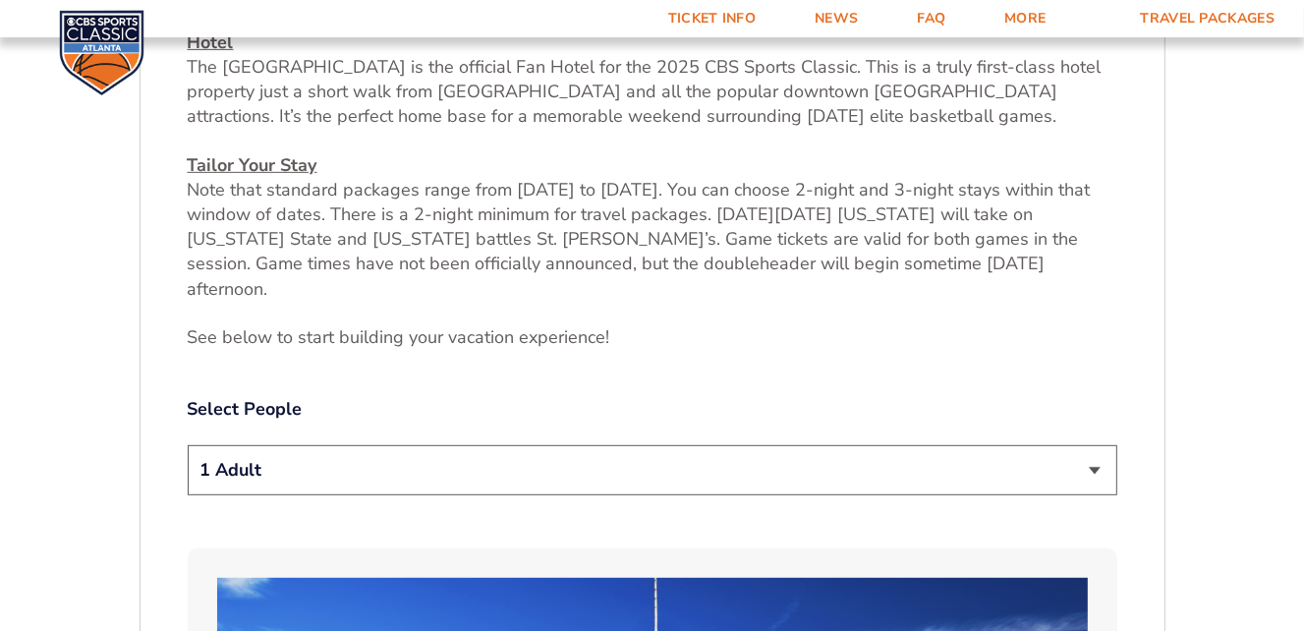
scroll to position [911, 0]
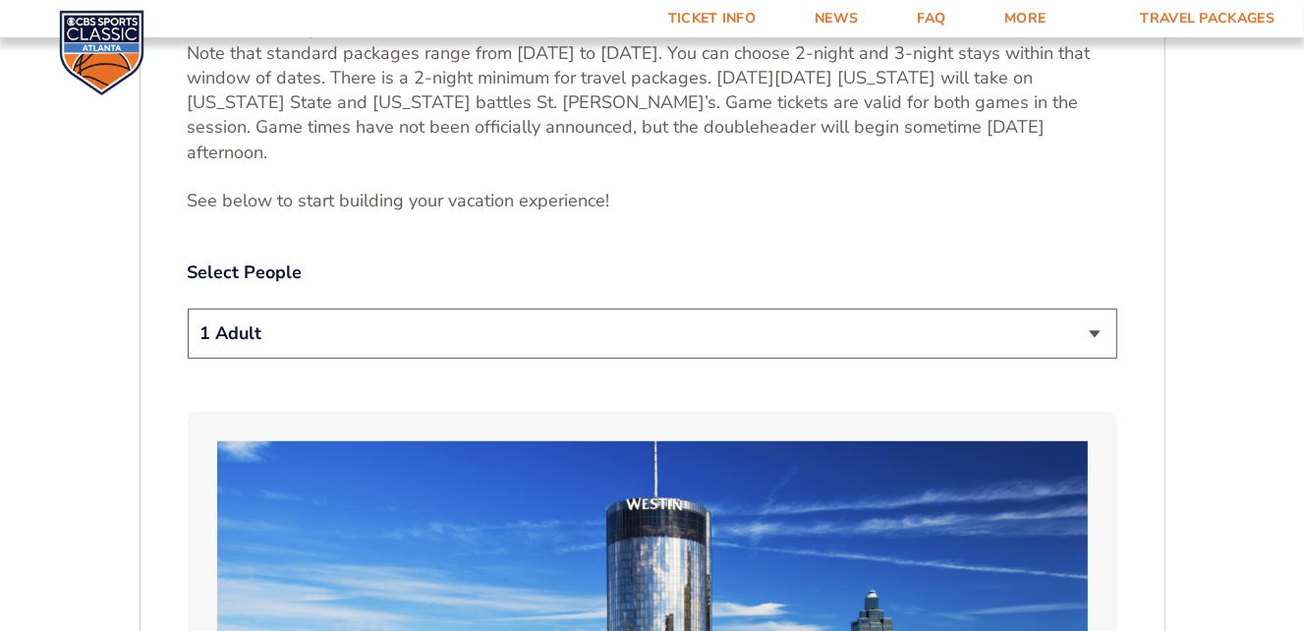
click at [602, 311] on select "1 Adult 2 Adults 3 Adults 4 Adults 2 Adults + 1 Child 2 Adults + 2 Children 2 A…" at bounding box center [652, 334] width 929 height 50
select select "2 Adults"
click at [188, 309] on select "1 Adult 2 Adults 3 Adults 4 Adults 2 Adults + 1 Child 2 Adults + 2 Children 2 A…" at bounding box center [652, 334] width 929 height 50
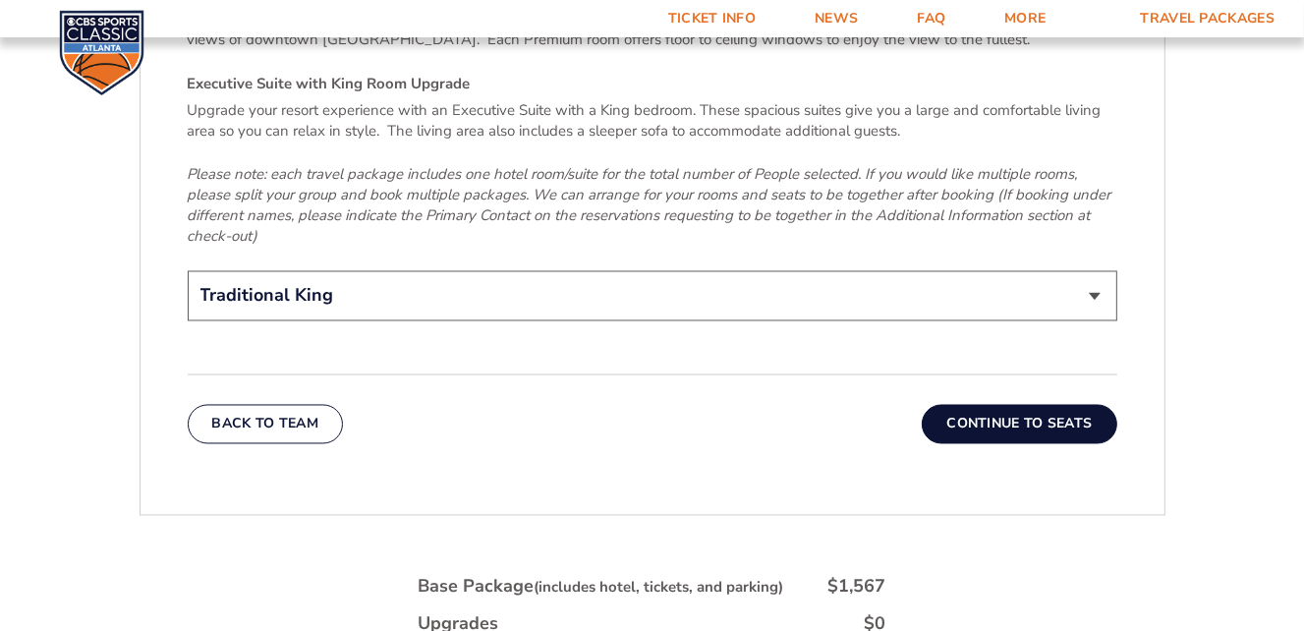
scroll to position [3122, 0]
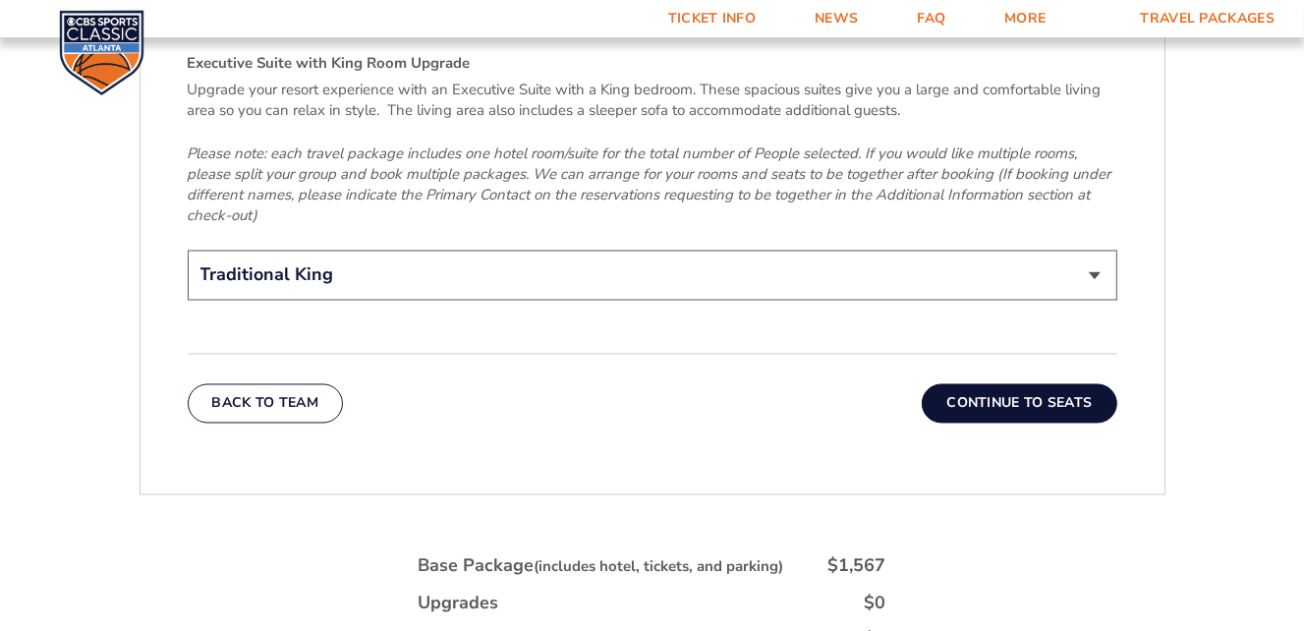
click at [845, 251] on select "Traditional King Traditional with 2 Queen Beds Upgrade (+$45 per night) Premium…" at bounding box center [652, 276] width 929 height 50
select select "Traditional with 2 Queen Beds Upgrade"
click at [188, 251] on select "Traditional King Traditional with 2 Queen Beds Upgrade (+$45 per night) Premium…" at bounding box center [652, 276] width 929 height 50
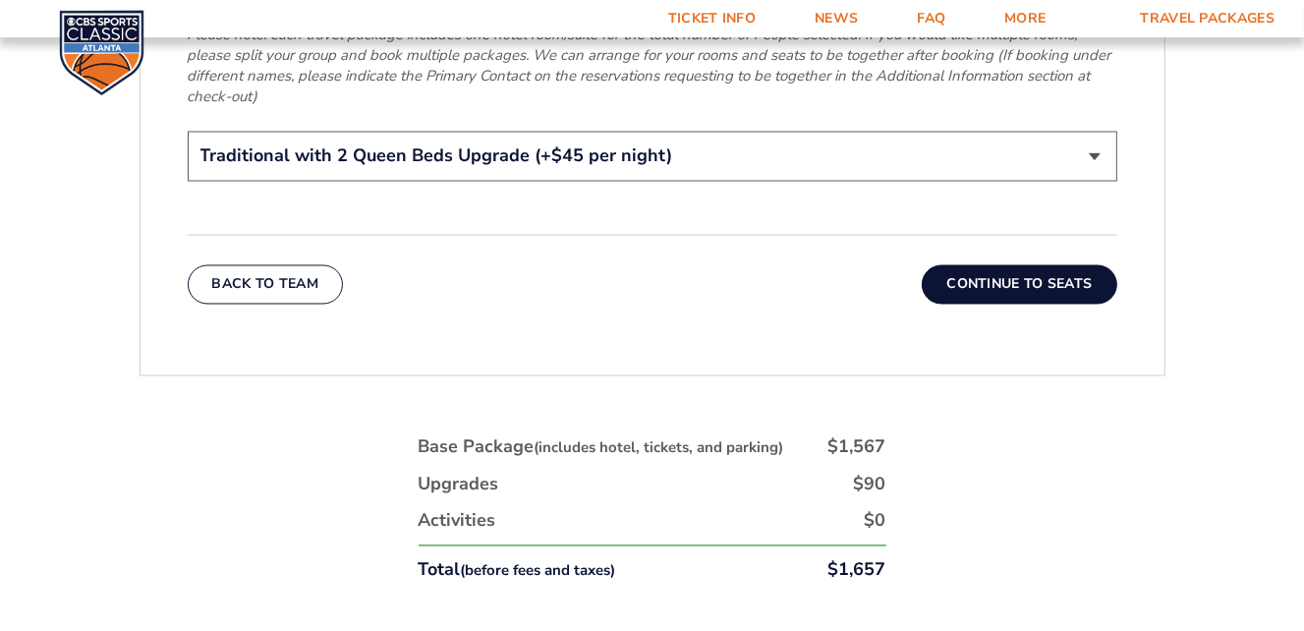
scroll to position [3367, 0]
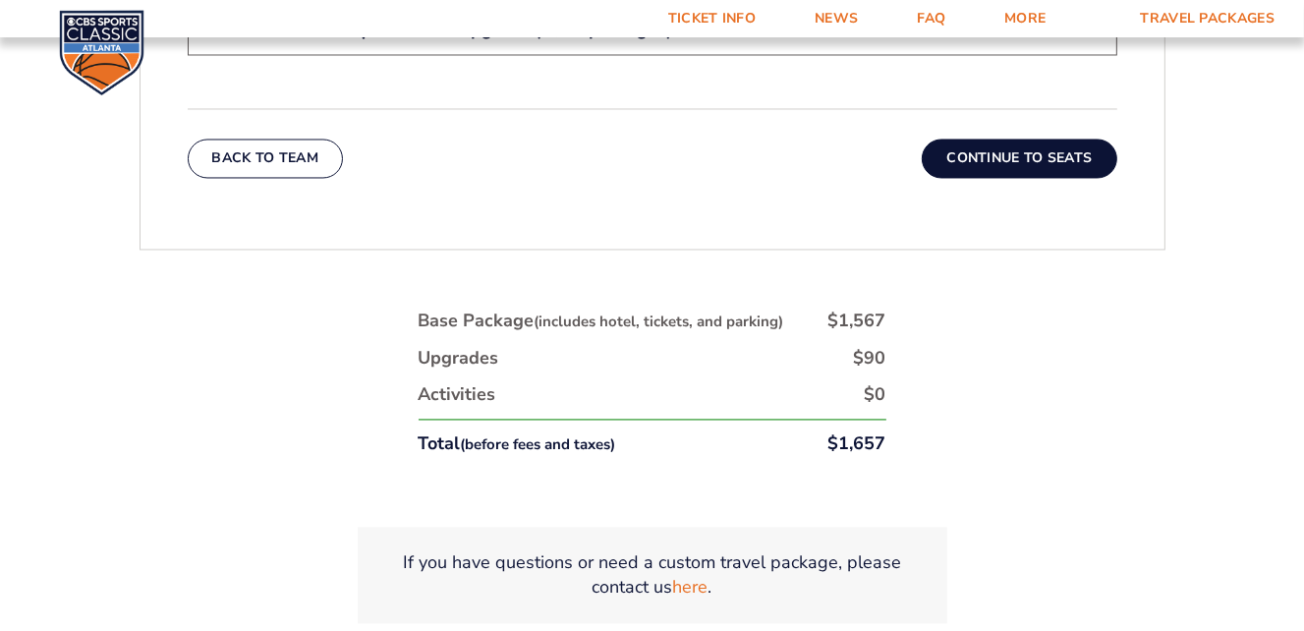
click at [1010, 139] on button "Continue To Seats" at bounding box center [1019, 158] width 195 height 39
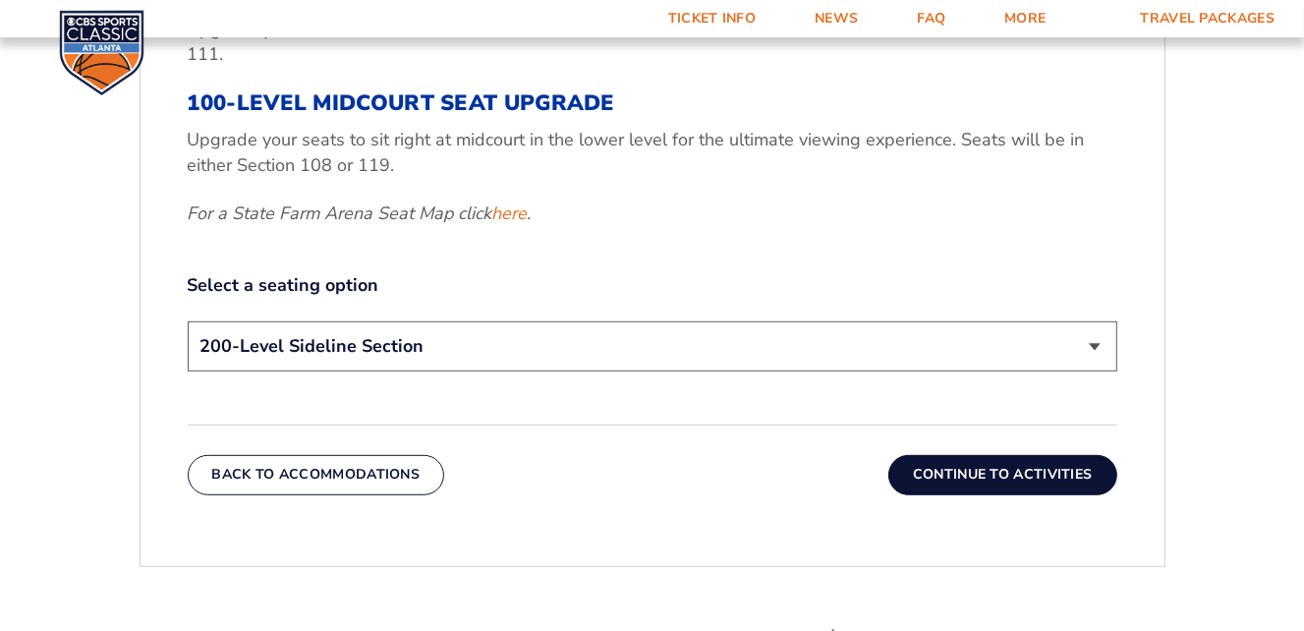
scroll to position [912, 0]
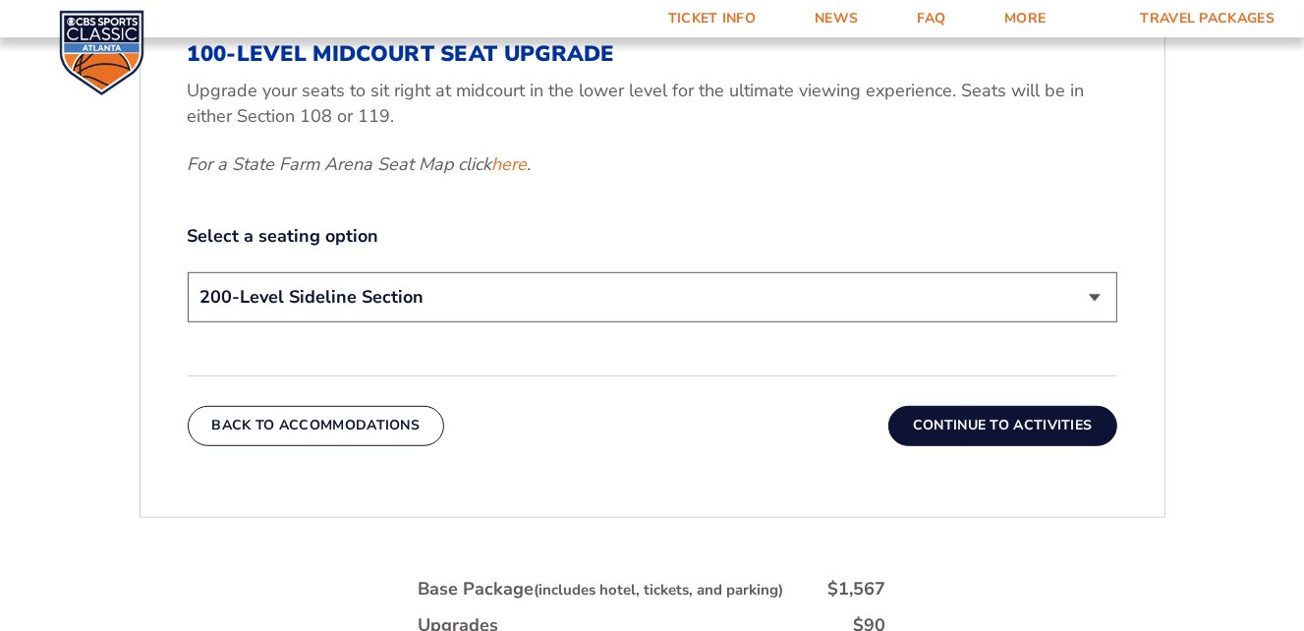
click at [725, 307] on select "200-Level Sideline Section 100-Level Corner Seat Upgrade (+$120 per person) 100…" at bounding box center [652, 297] width 929 height 50
select select "100-Level Corner Seat Upgrade"
click at [188, 272] on select "200-Level Sideline Section 100-Level Corner Seat Upgrade (+$120 per person) 100…" at bounding box center [652, 297] width 929 height 50
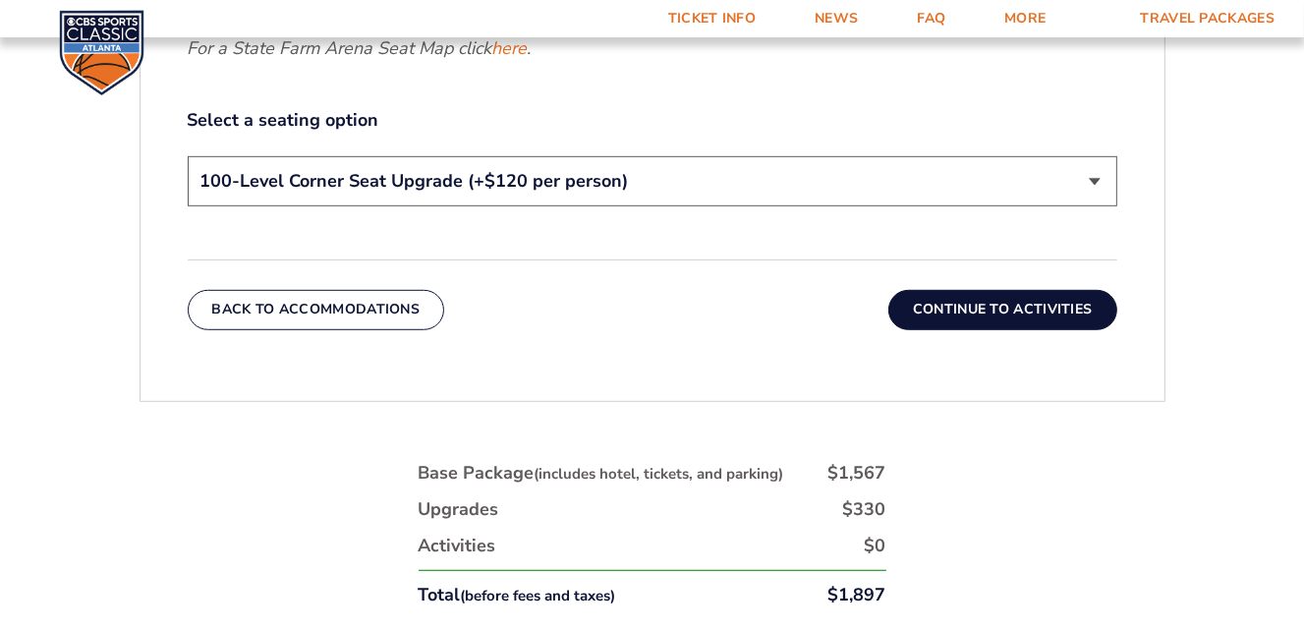
scroll to position [1156, 0]
